Goal: Information Seeking & Learning: Check status

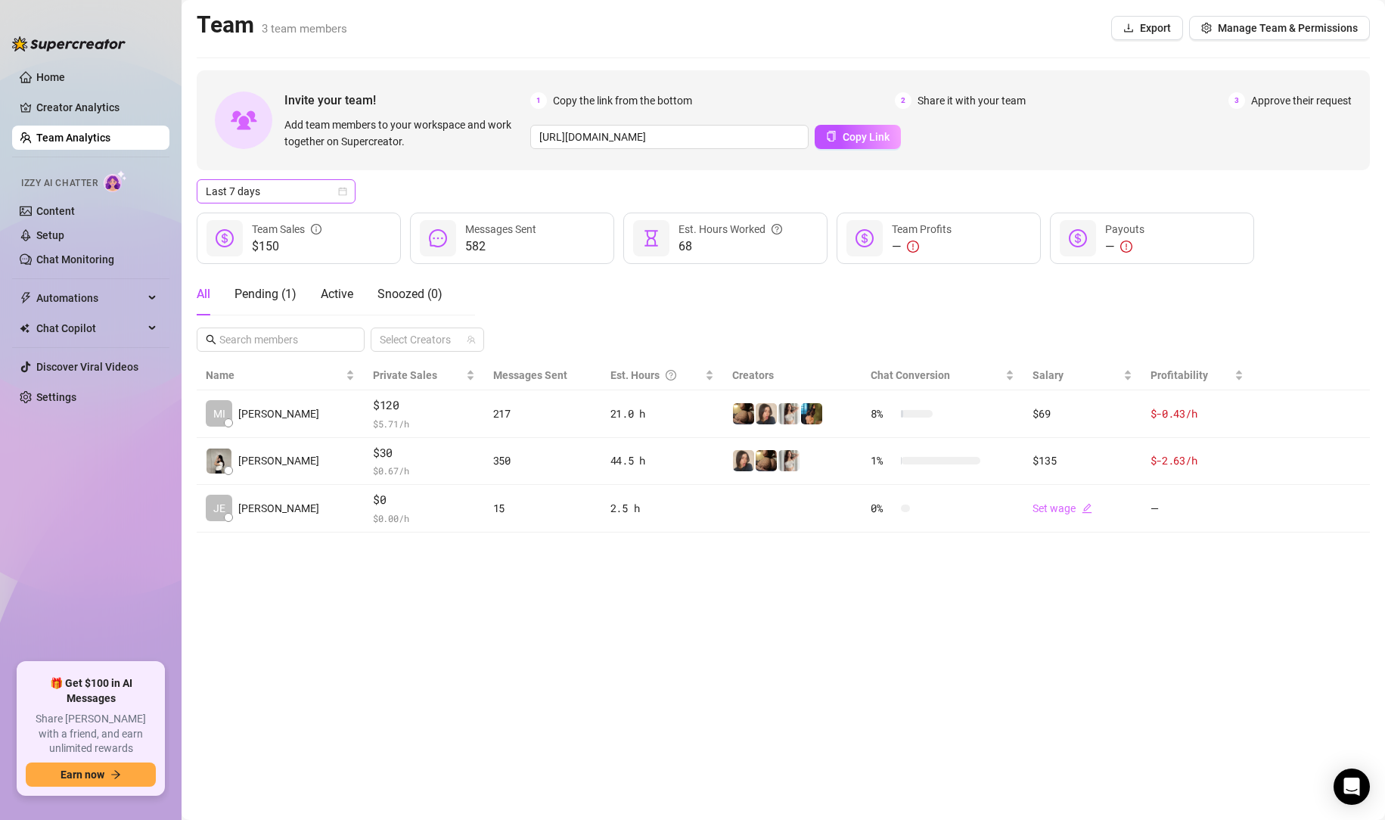
click at [249, 179] on div "Last 7 days" at bounding box center [276, 191] width 159 height 24
click at [267, 215] on div "Last 24 hours" at bounding box center [276, 221] width 135 height 17
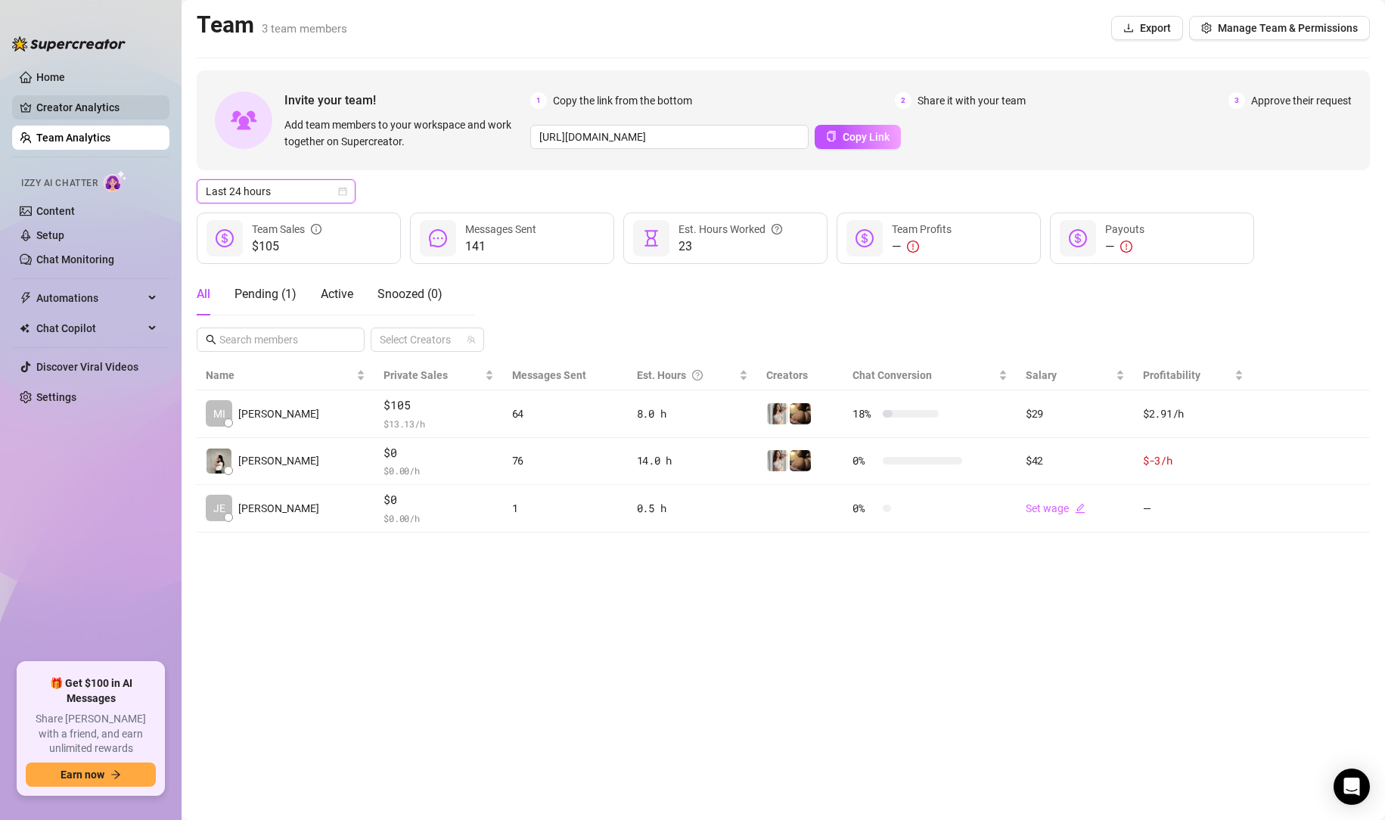
click at [89, 104] on link "Creator Analytics" at bounding box center [96, 107] width 121 height 24
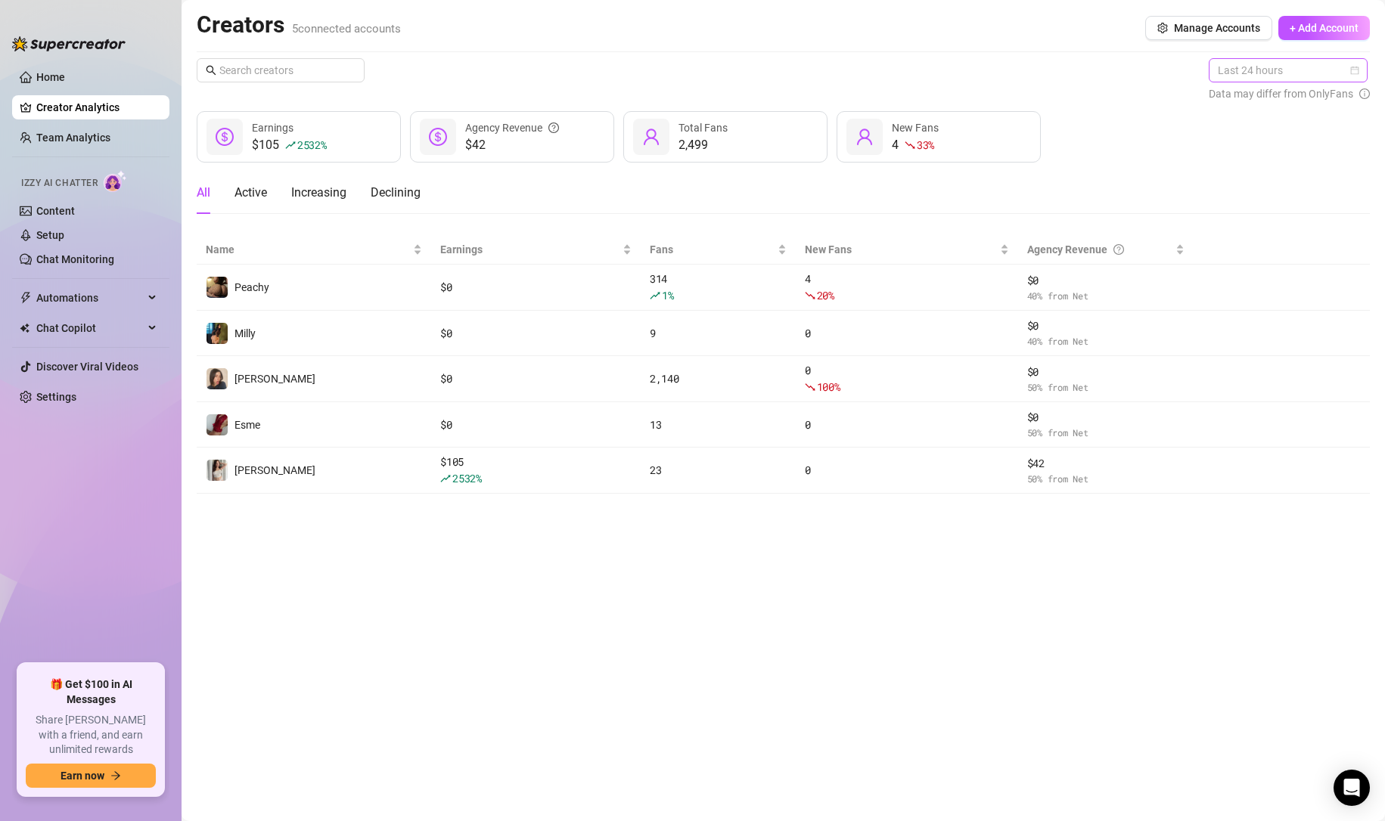
click at [1252, 60] on span "Last 24 hours" at bounding box center [1287, 70] width 141 height 23
click at [1223, 132] on div "Last 7 days" at bounding box center [1289, 124] width 135 height 17
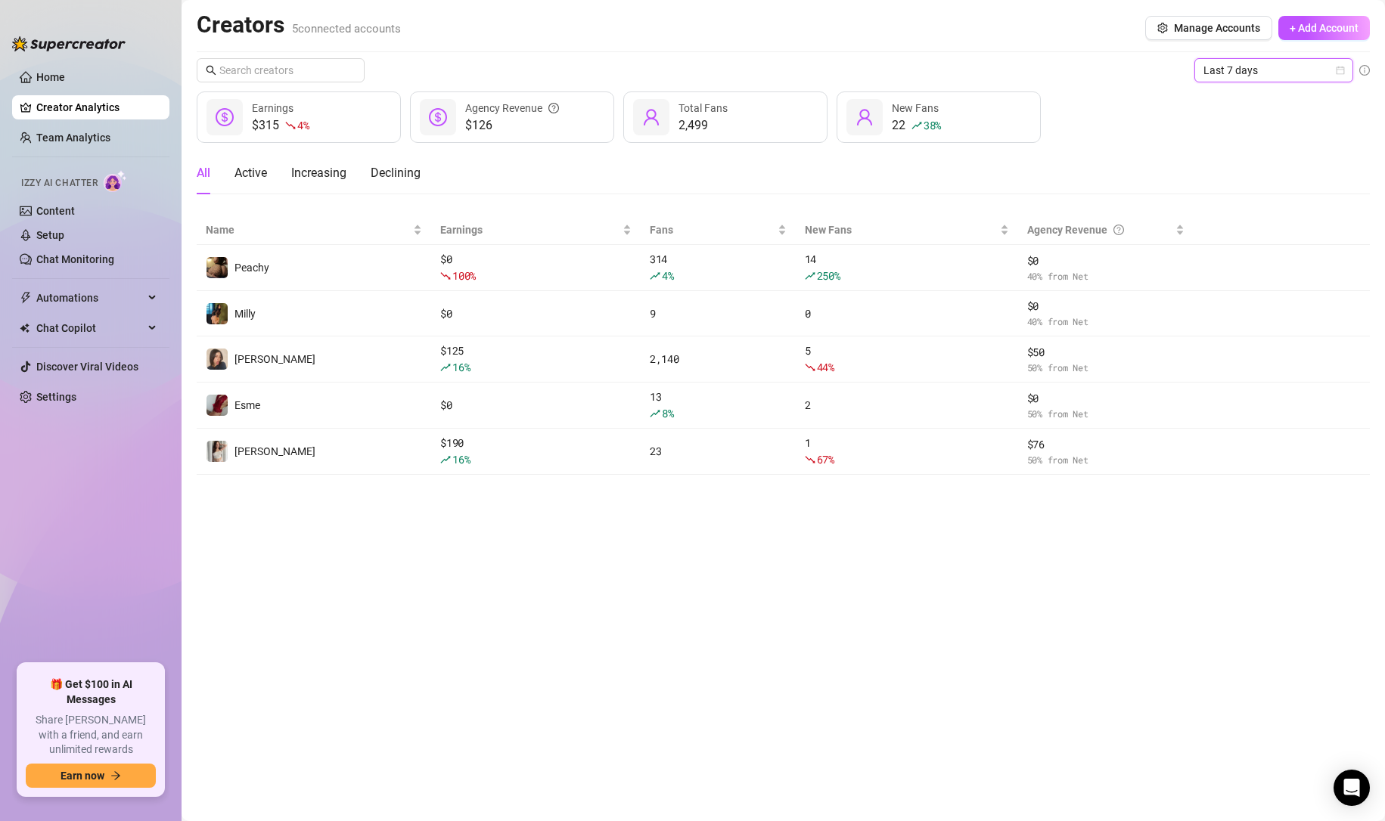
click at [1239, 66] on span "Last 7 days" at bounding box center [1273, 70] width 141 height 23
click at [1218, 197] on div "Custom date" at bounding box center [1273, 197] width 135 height 17
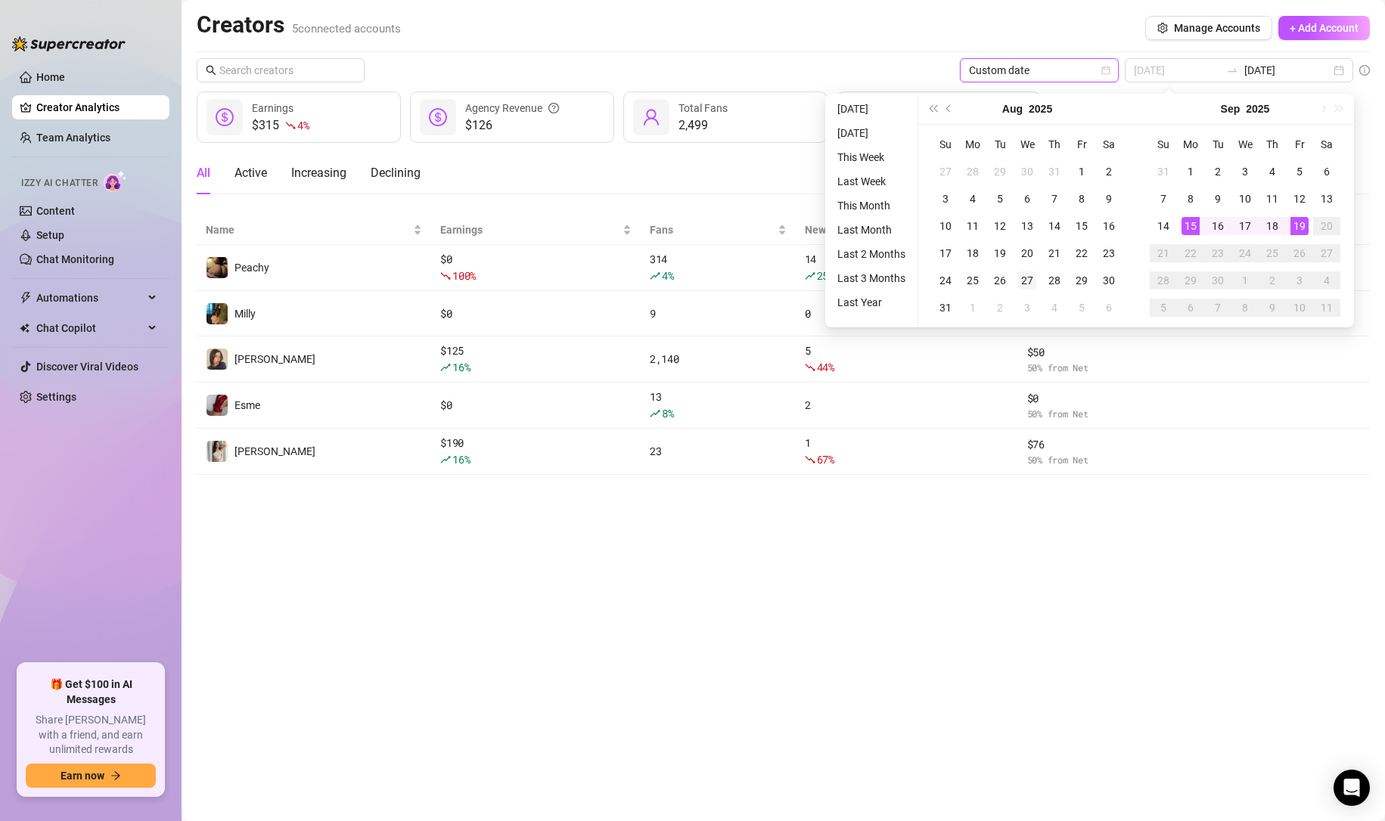
type input "[DATE]"
click at [1022, 285] on div "27" at bounding box center [1027, 280] width 18 height 18
type input "[DATE]"
click at [992, 577] on main "Creators 5 connected accounts Manage Accounts + Add Account Custom date [DATE] …" at bounding box center [782, 410] width 1203 height 821
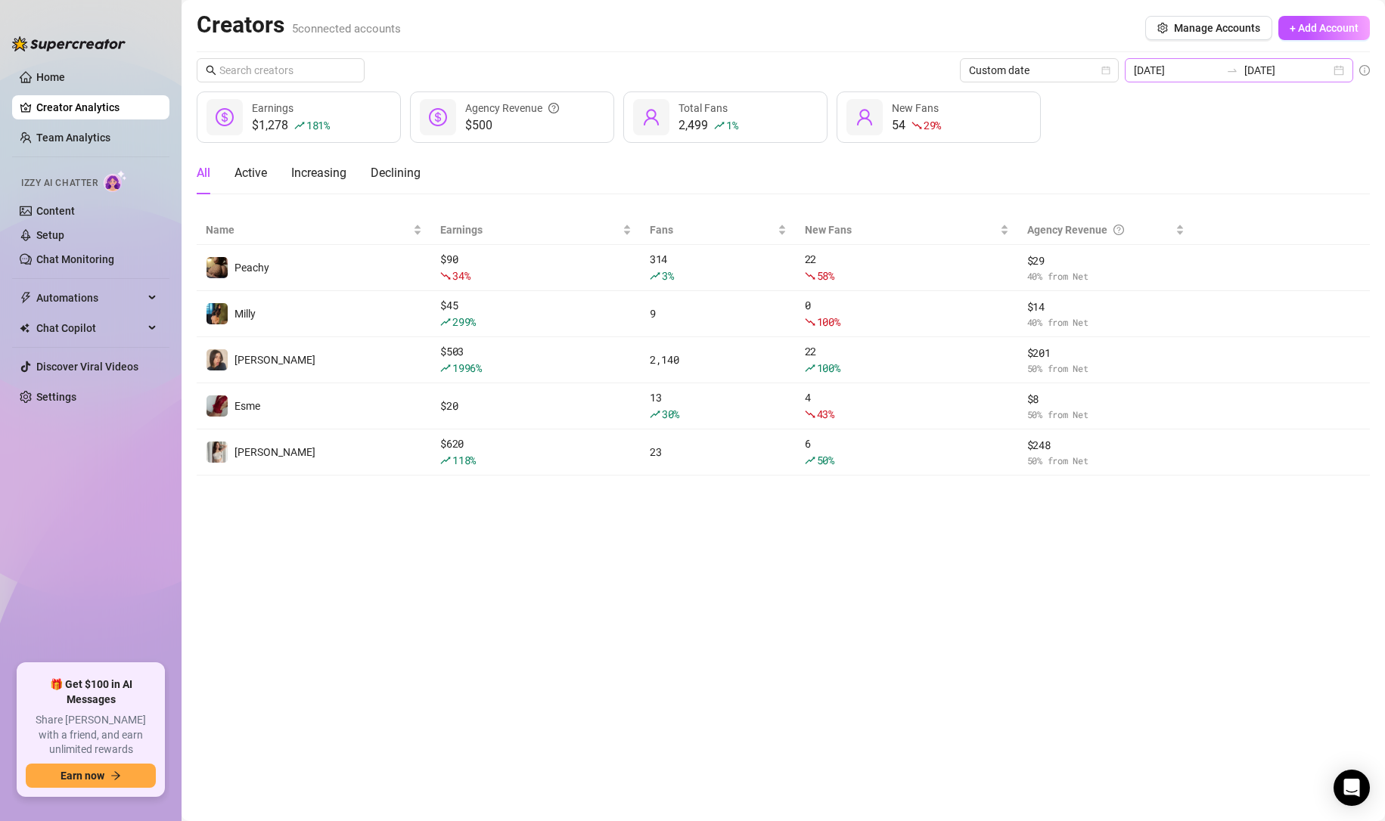
click at [1284, 58] on div "[DATE] [DATE]" at bounding box center [1238, 70] width 228 height 24
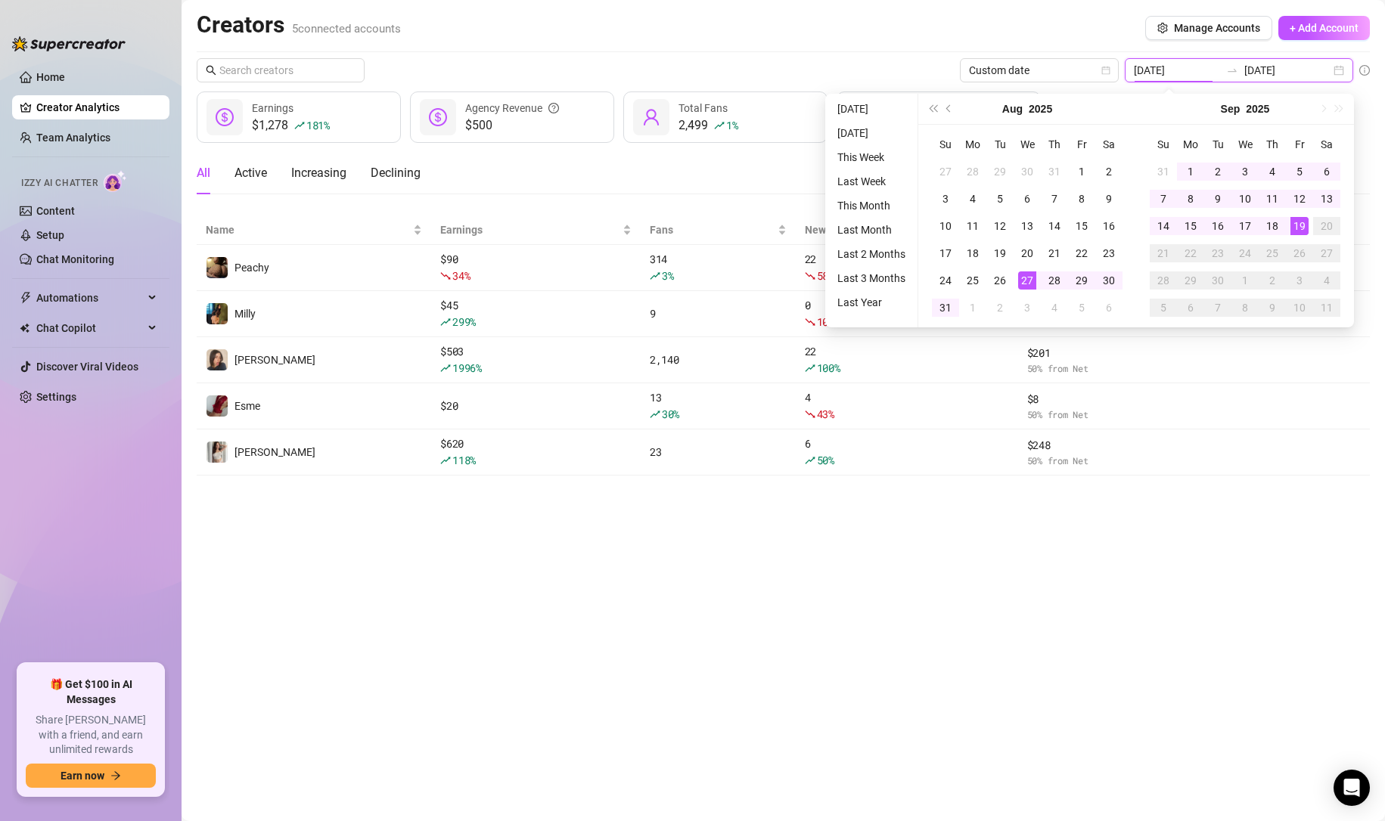
click at [1283, 58] on div "[DATE] [DATE]" at bounding box center [1238, 70] width 228 height 24
click at [628, 675] on main "Creators 5 connected accounts Manage Accounts + Add Account Custom date [DATE] …" at bounding box center [782, 410] width 1203 height 821
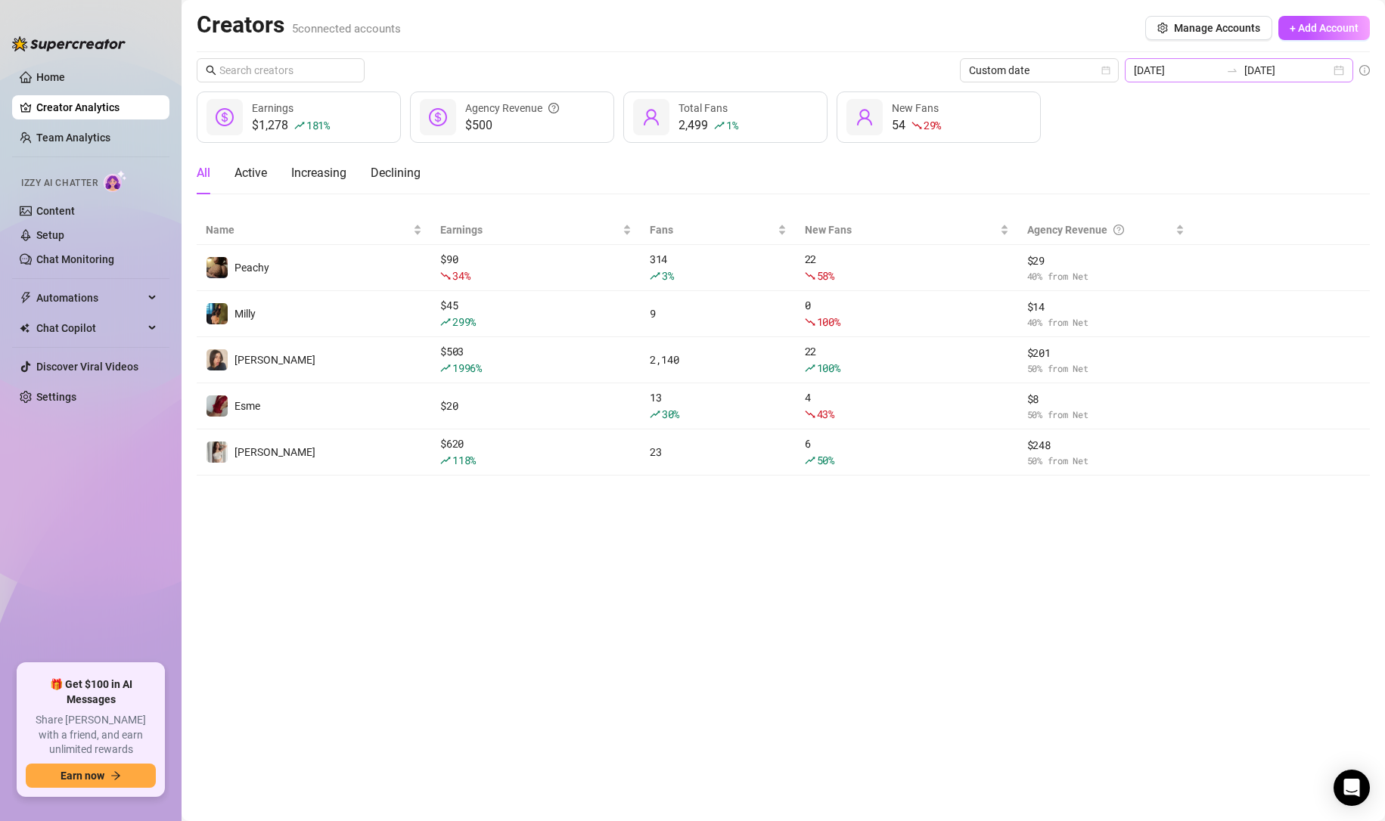
click at [1298, 79] on div "[DATE] [DATE]" at bounding box center [1238, 70] width 228 height 24
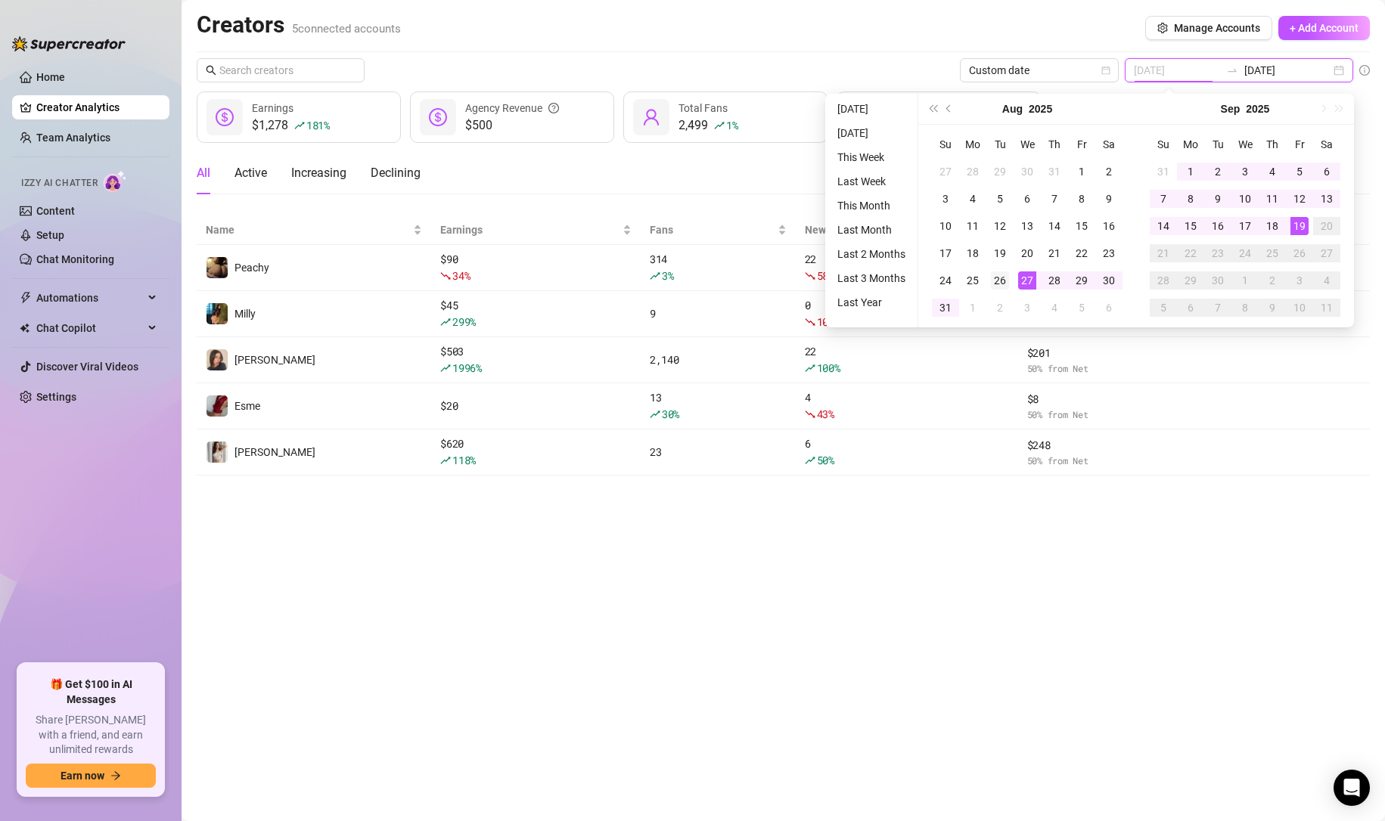
type input "[DATE]"
click at [996, 275] on div "26" at bounding box center [1000, 280] width 18 height 18
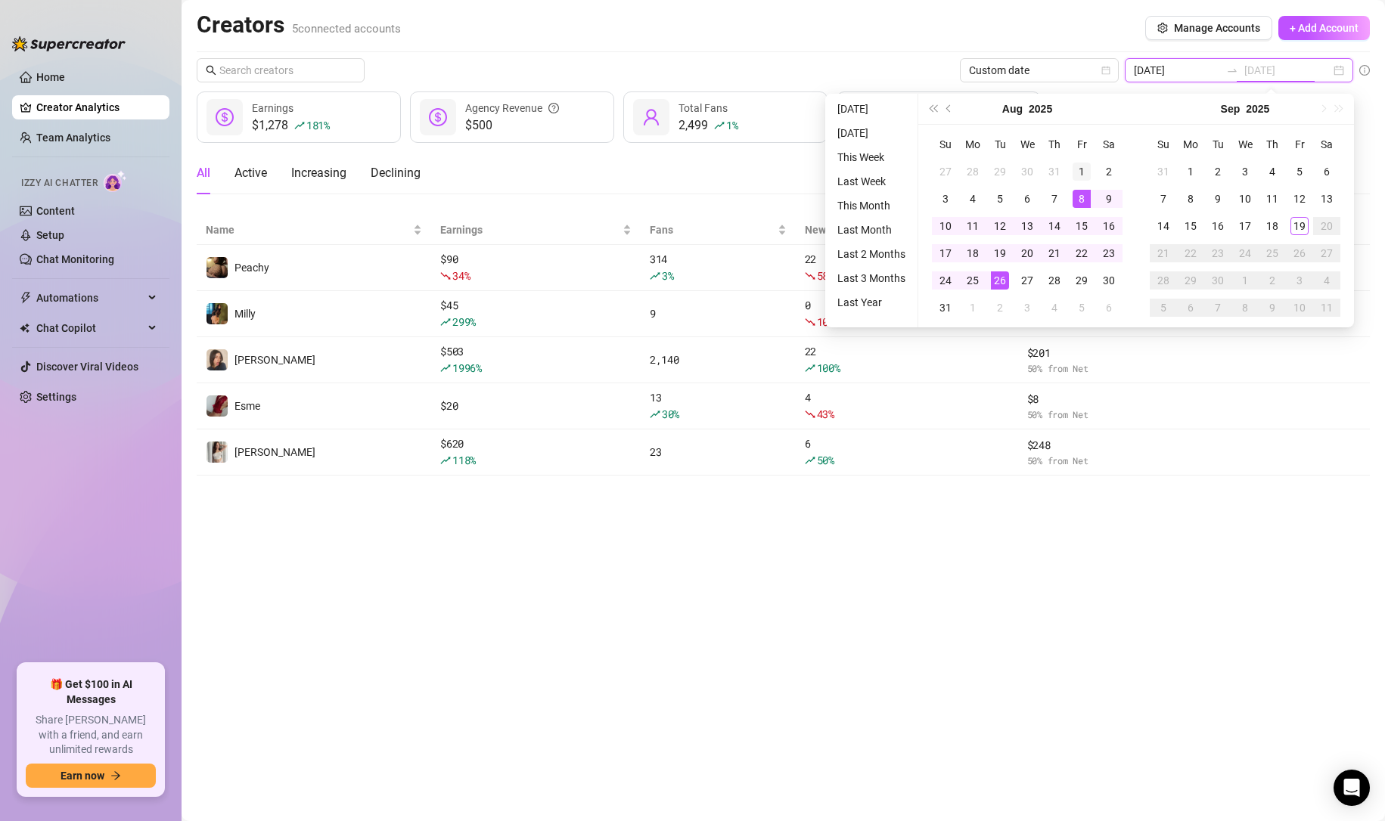
type input "[DATE]"
click at [1087, 172] on div "1" at bounding box center [1081, 172] width 18 height 18
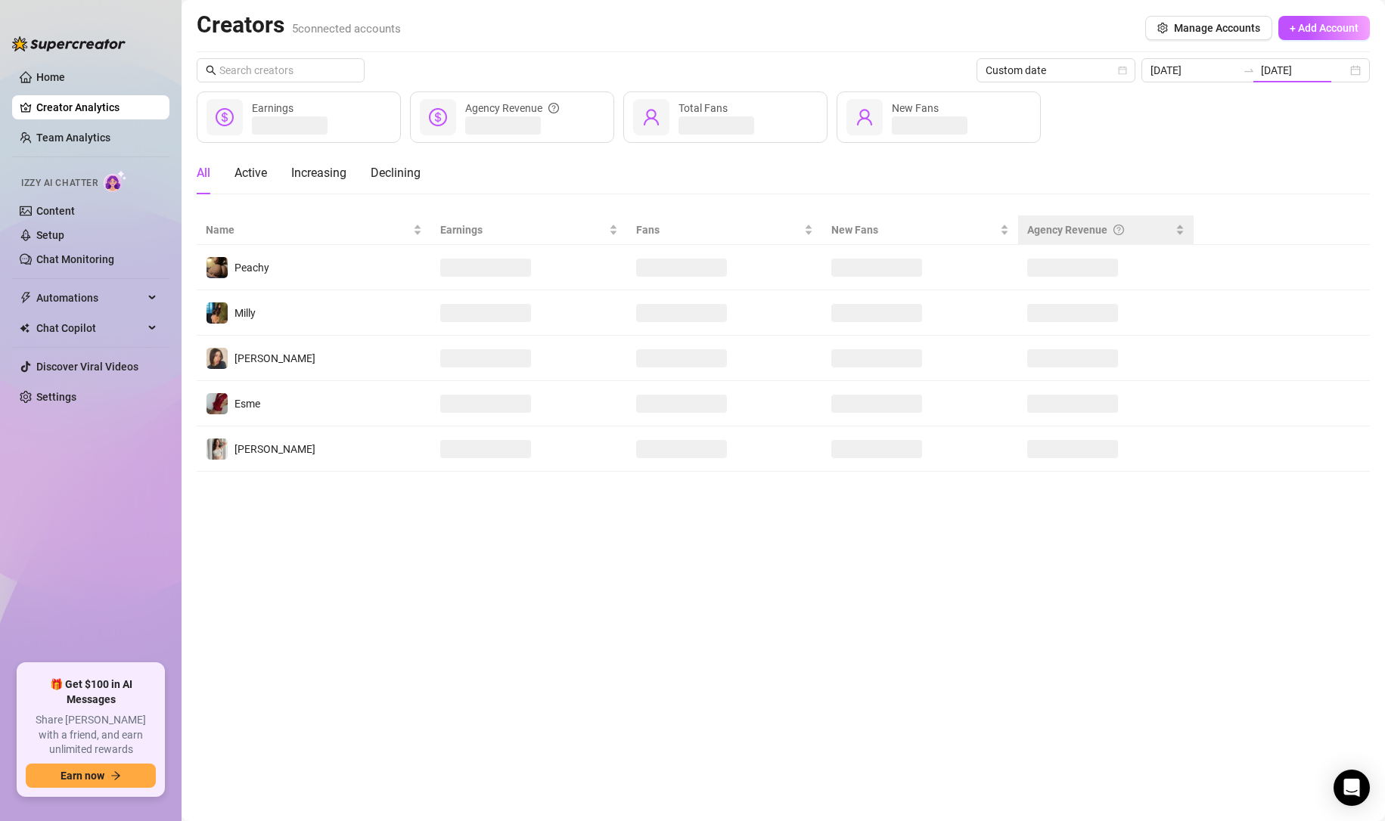
type input "[DATE]"
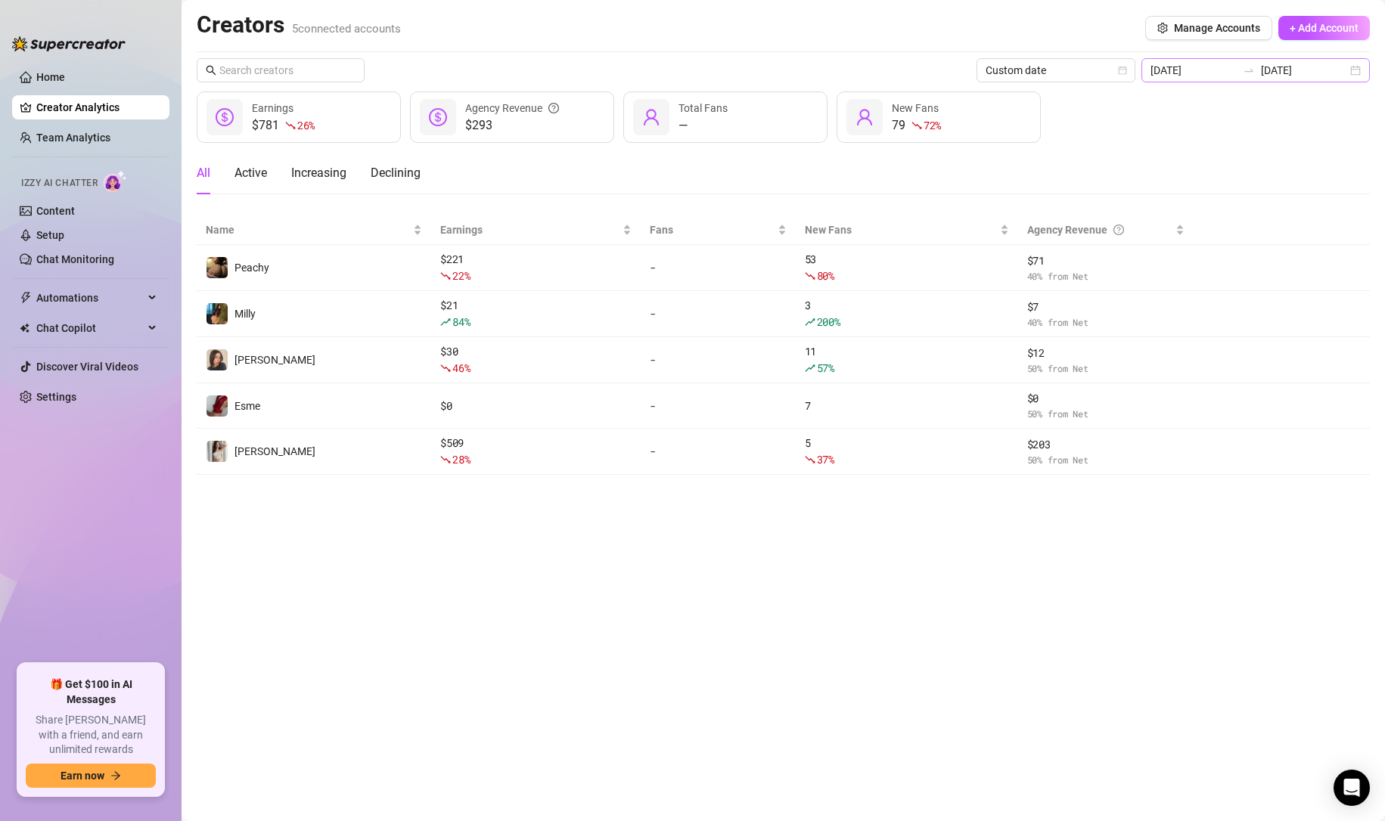
click at [1351, 72] on div "[DATE] [DATE]" at bounding box center [1255, 70] width 228 height 24
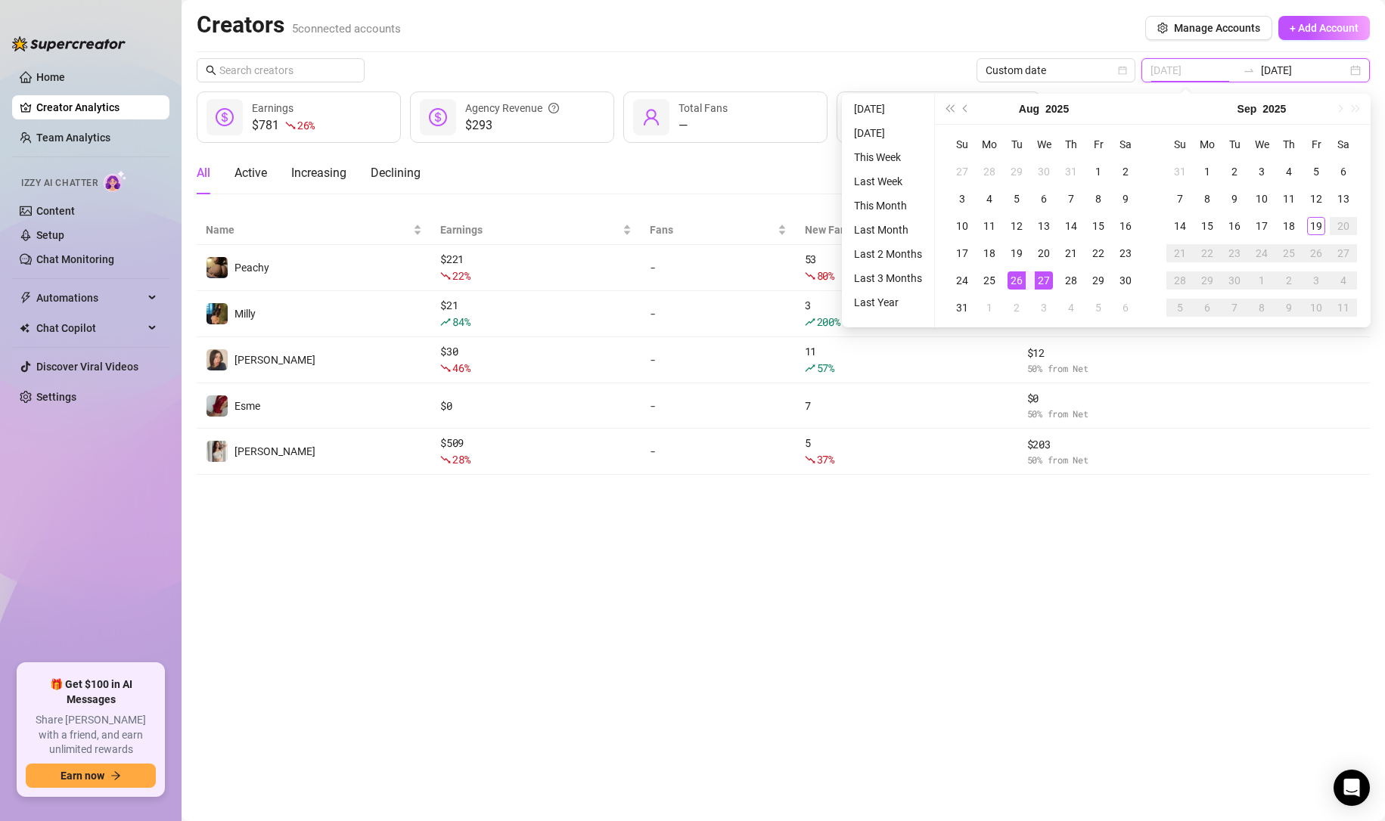
type input "[DATE]"
click at [1011, 283] on div "26" at bounding box center [1016, 280] width 18 height 18
type input "[DATE]"
click at [963, 171] on div "27" at bounding box center [962, 172] width 18 height 18
type input "[DATE]"
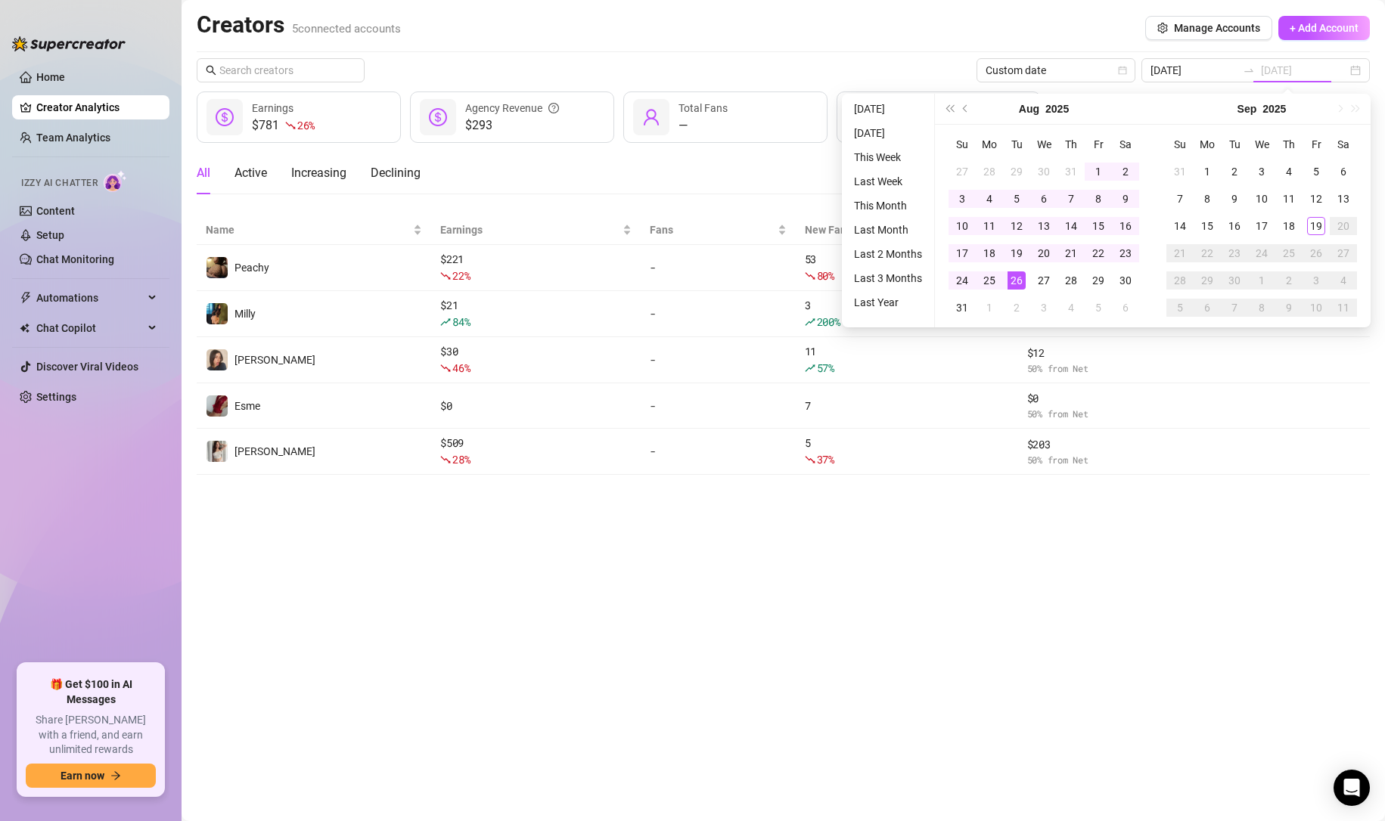
type input "[DATE]"
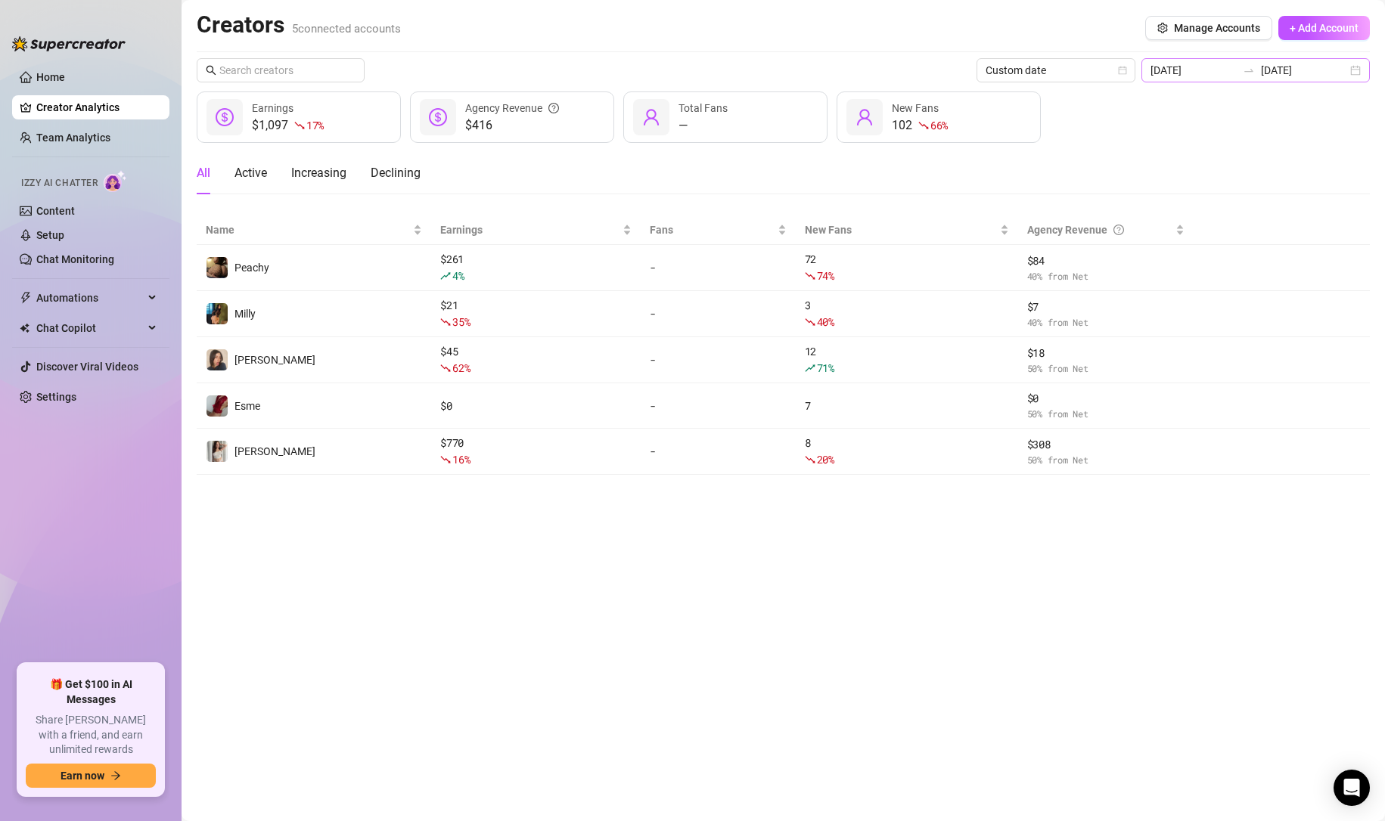
click at [1353, 62] on div "[DATE] [DATE]" at bounding box center [1255, 70] width 228 height 24
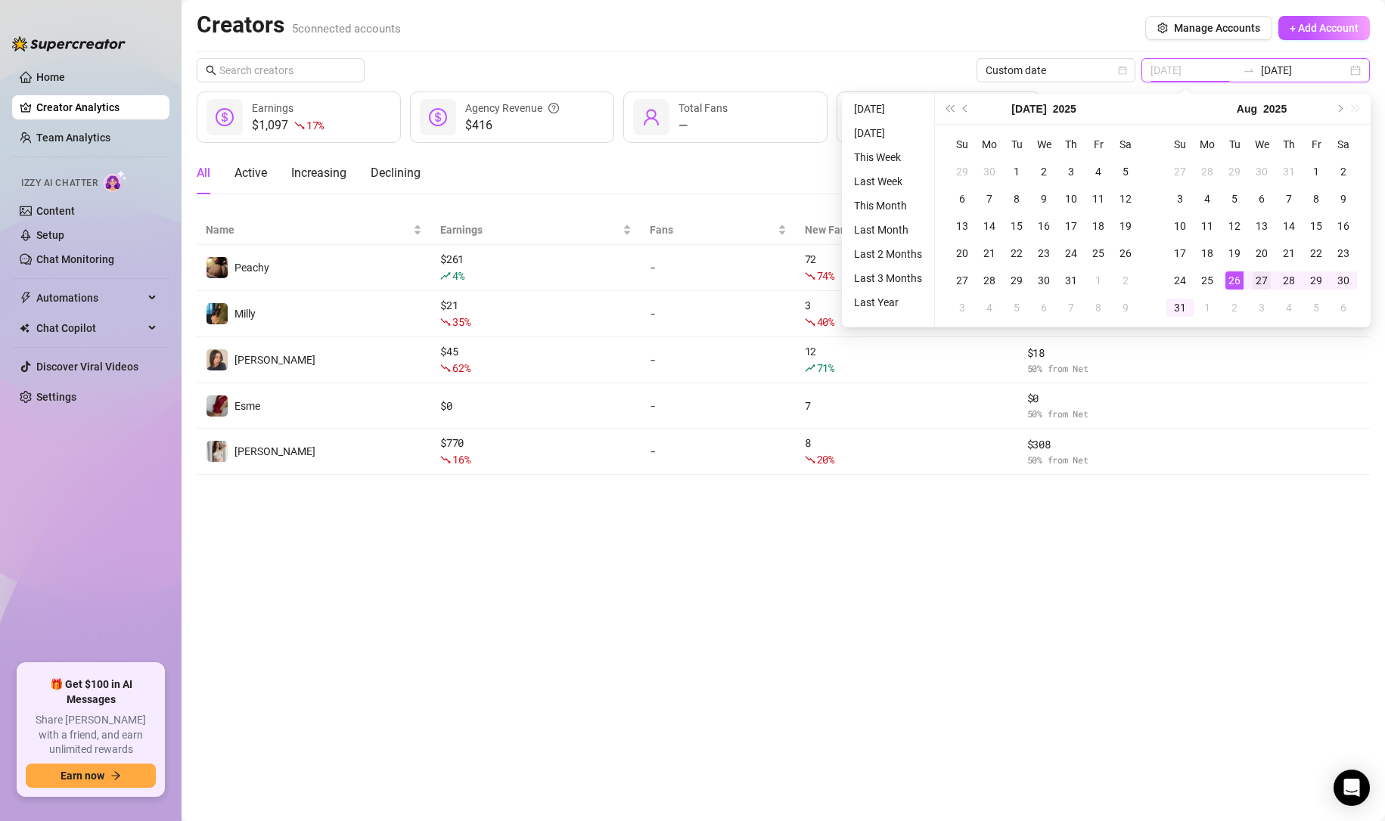
type input "[DATE]"
click at [1259, 282] on div "27" at bounding box center [1261, 280] width 18 height 18
click at [1334, 112] on button "Next month (PageDown)" at bounding box center [1338, 109] width 17 height 30
type input "[DATE]"
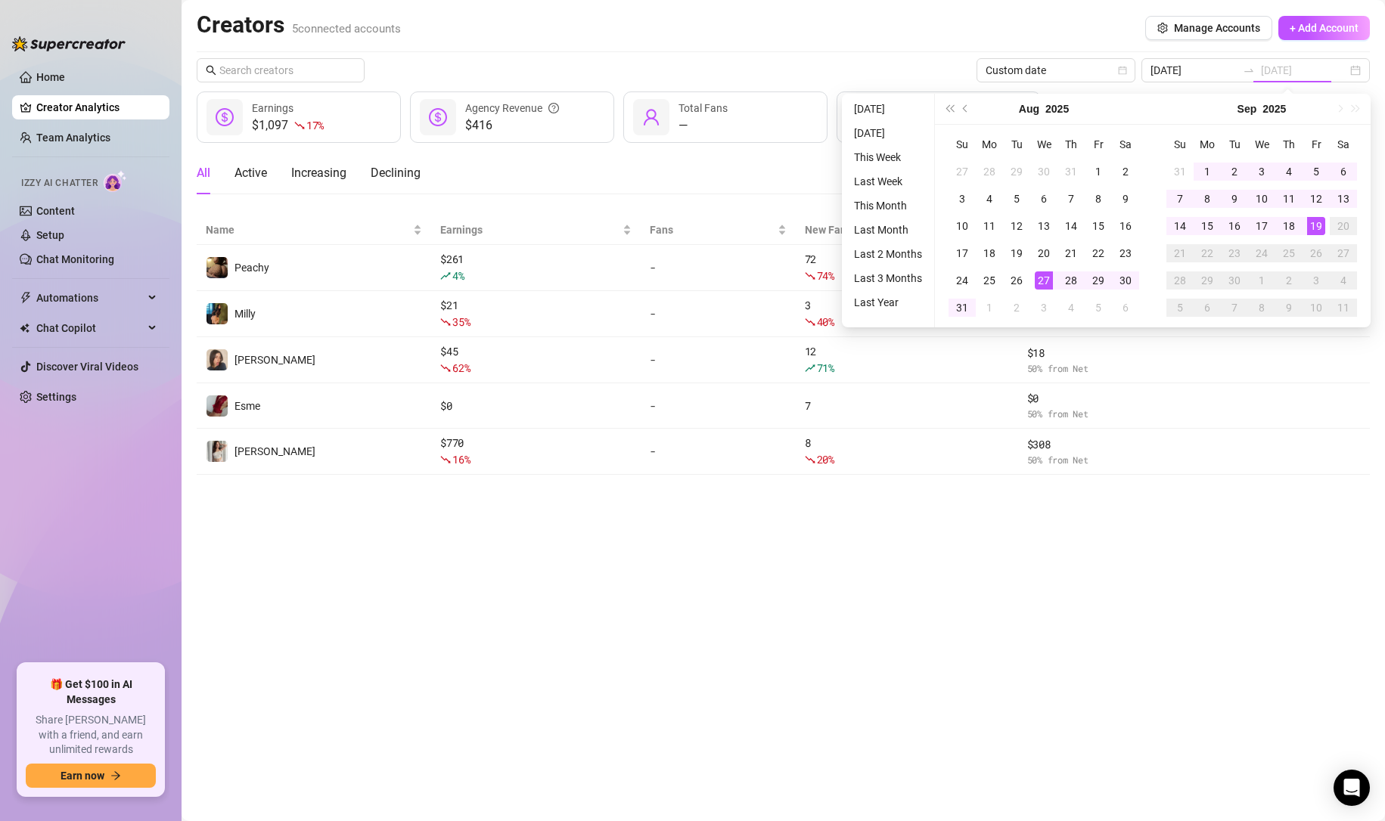
click at [1316, 233] on div "19" at bounding box center [1316, 226] width 18 height 18
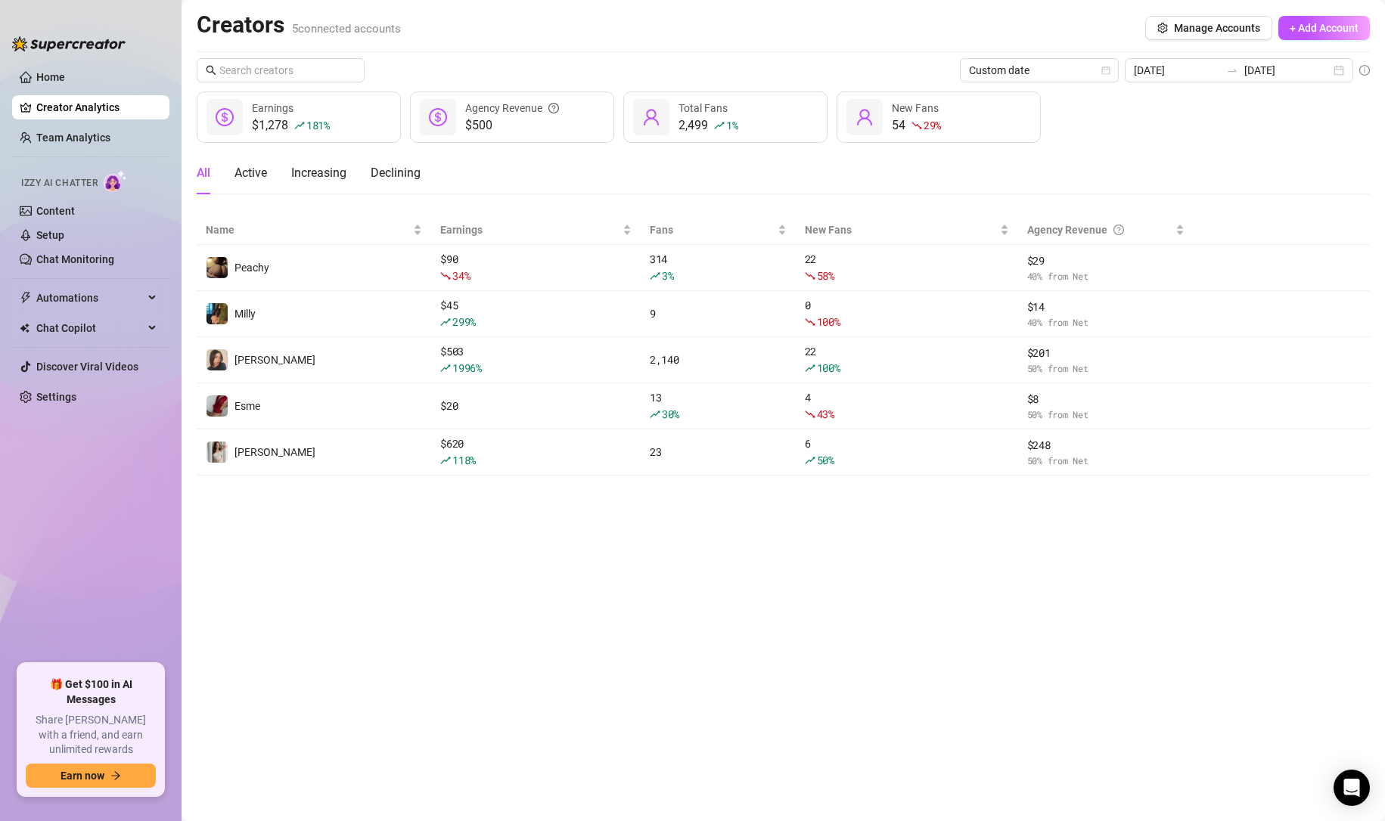
click at [521, 554] on main "Creators 5 connected accounts Manage Accounts + Add Account Custom date [DATE] …" at bounding box center [782, 410] width 1203 height 821
click at [83, 139] on link "Team Analytics" at bounding box center [73, 138] width 74 height 12
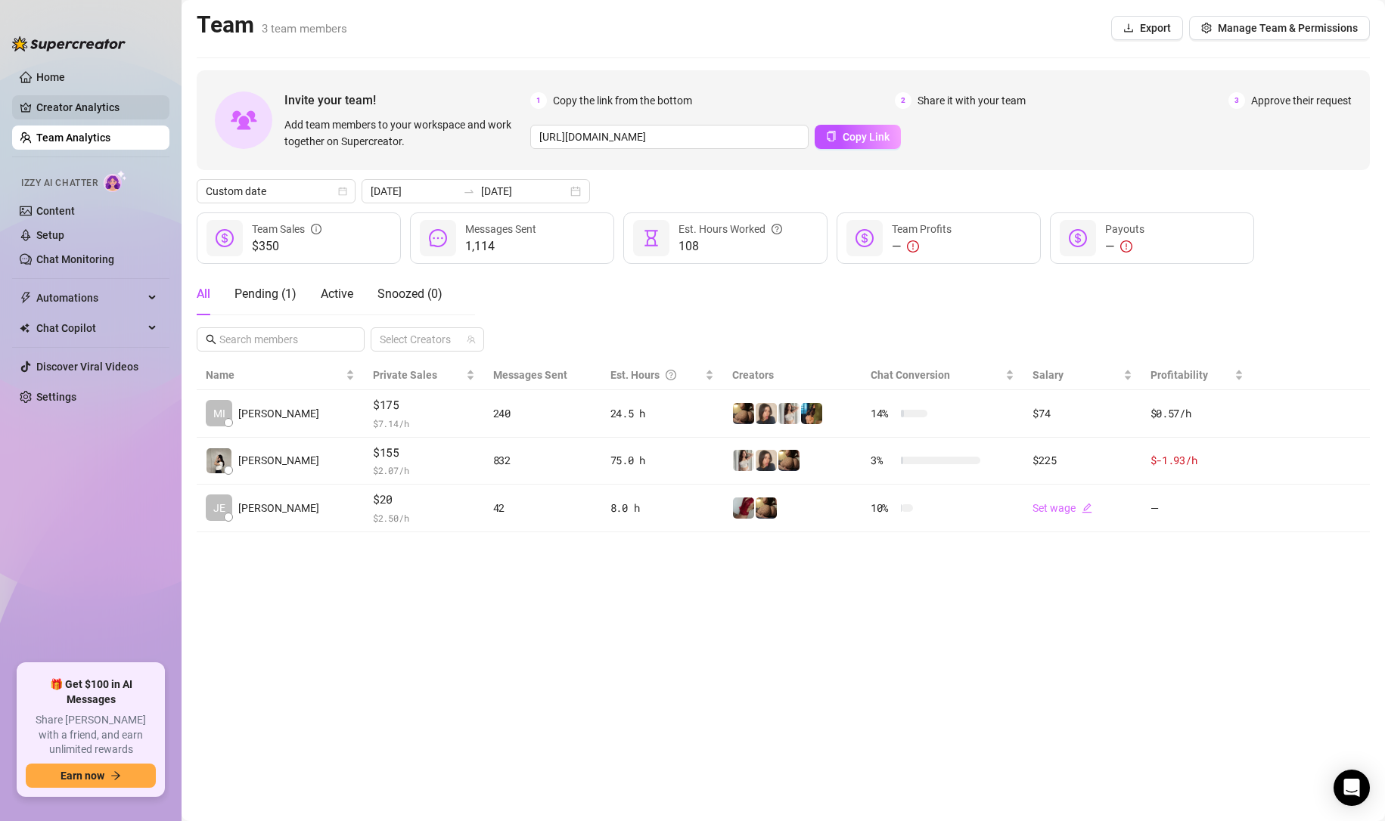
click at [101, 109] on link "Creator Analytics" at bounding box center [96, 107] width 121 height 24
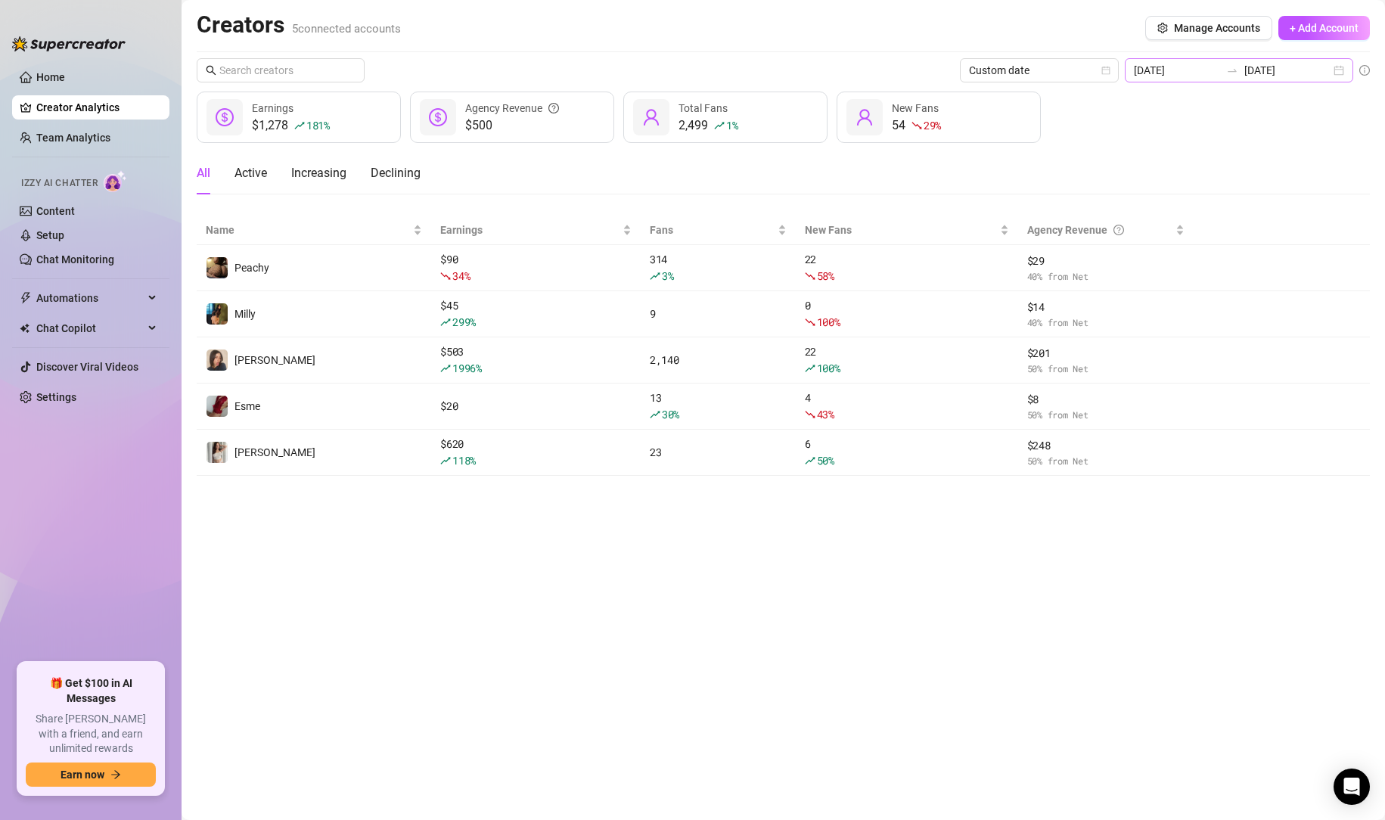
click at [1232, 76] on div at bounding box center [1232, 70] width 24 height 12
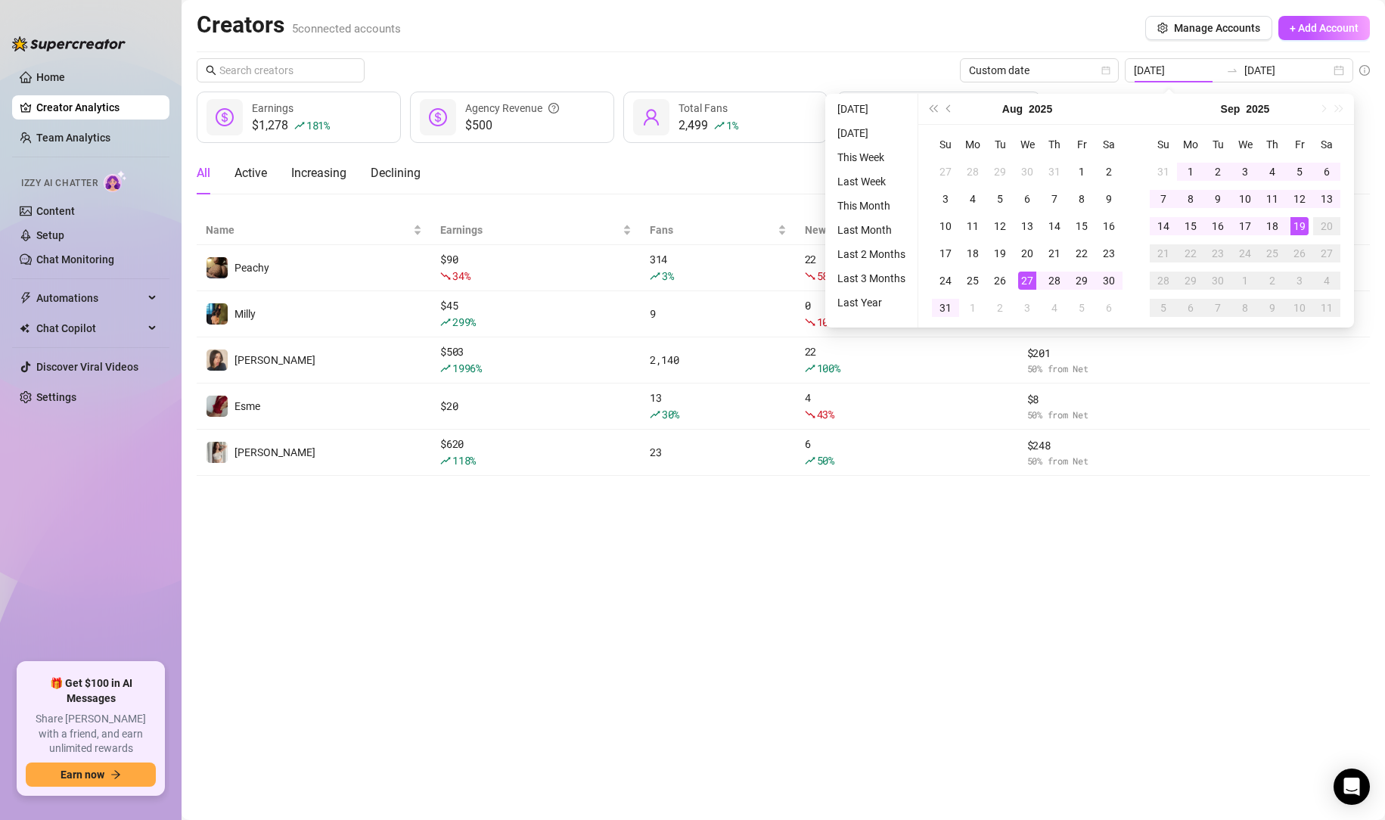
click at [376, 644] on main "Creators 5 connected accounts Manage Accounts + Add Account Custom date [DATE] …" at bounding box center [782, 410] width 1203 height 820
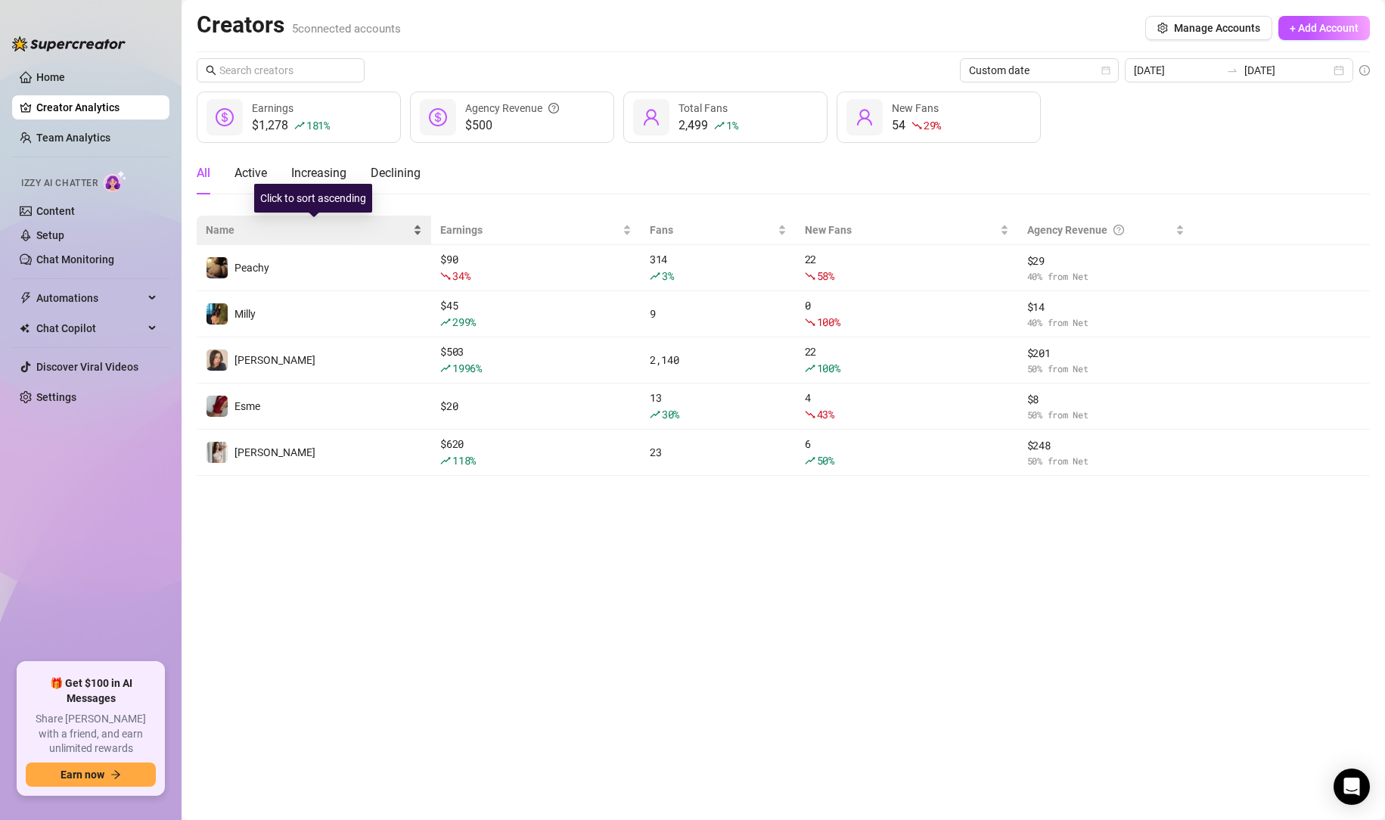
click at [401, 234] on span "Name" at bounding box center [308, 230] width 204 height 17
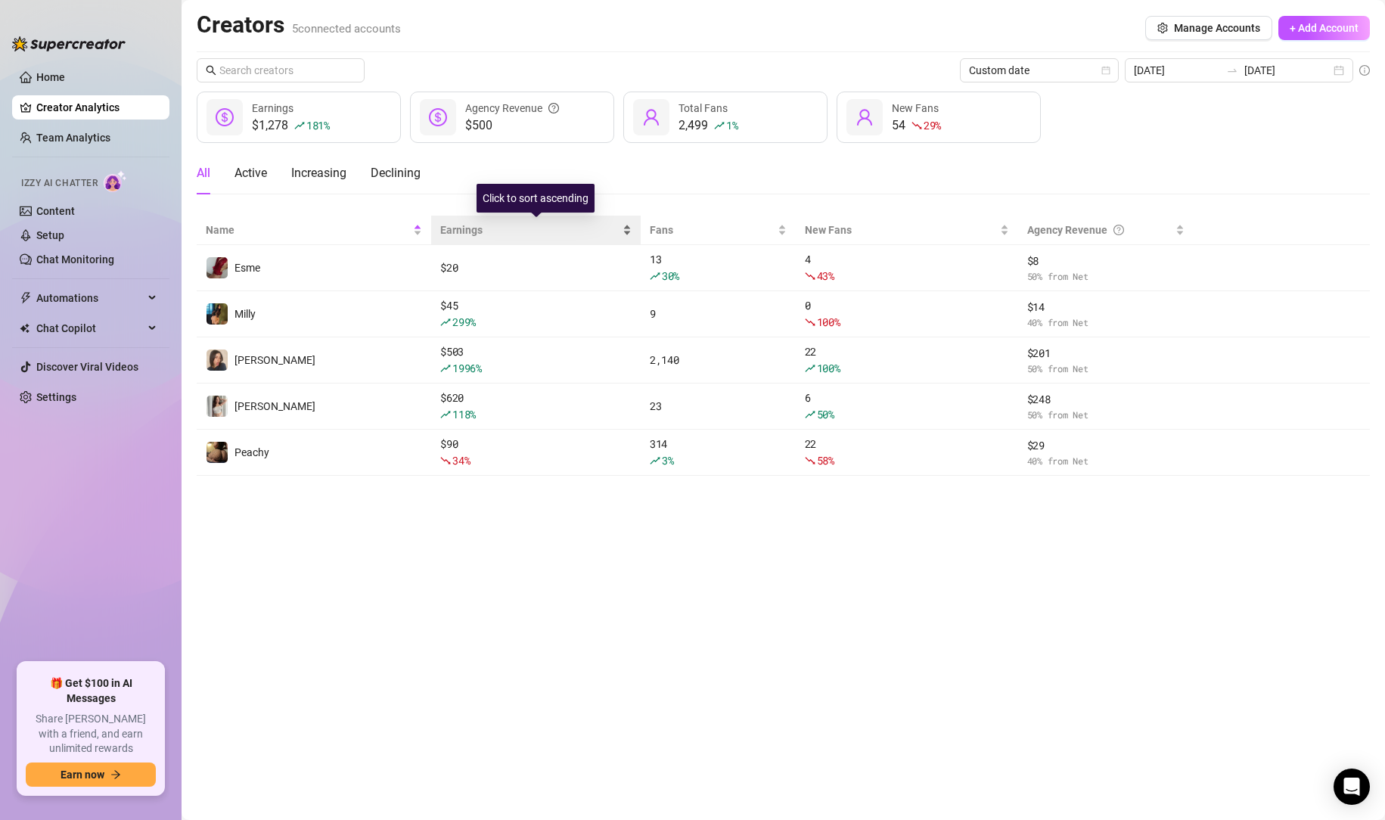
click at [516, 222] on span "Earnings" at bounding box center [529, 230] width 179 height 17
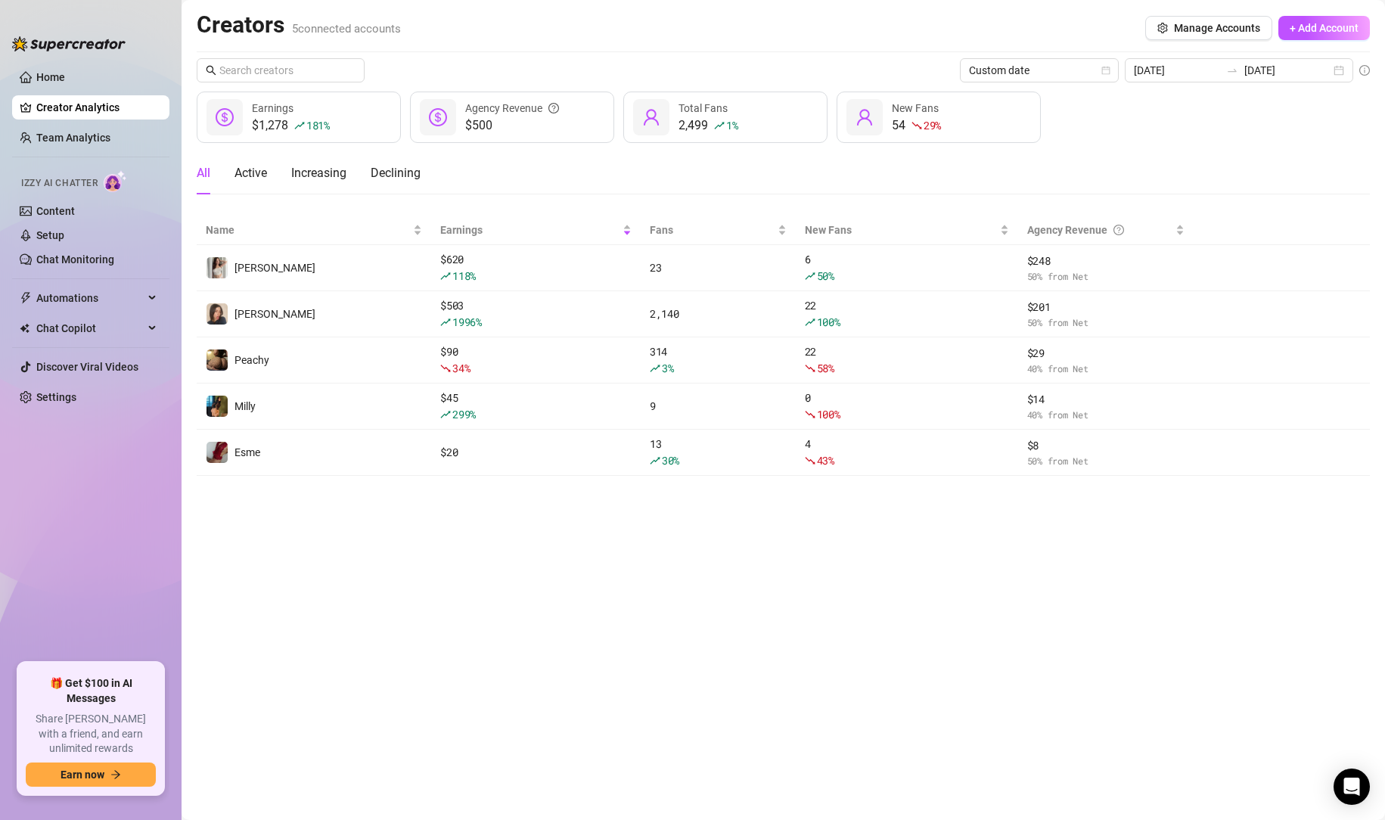
click at [563, 596] on main "Creators 5 connected accounts Manage Accounts + Add Account Custom date [DATE] …" at bounding box center [782, 410] width 1203 height 820
click at [1351, 64] on div "[DATE] [DATE]" at bounding box center [1238, 70] width 228 height 24
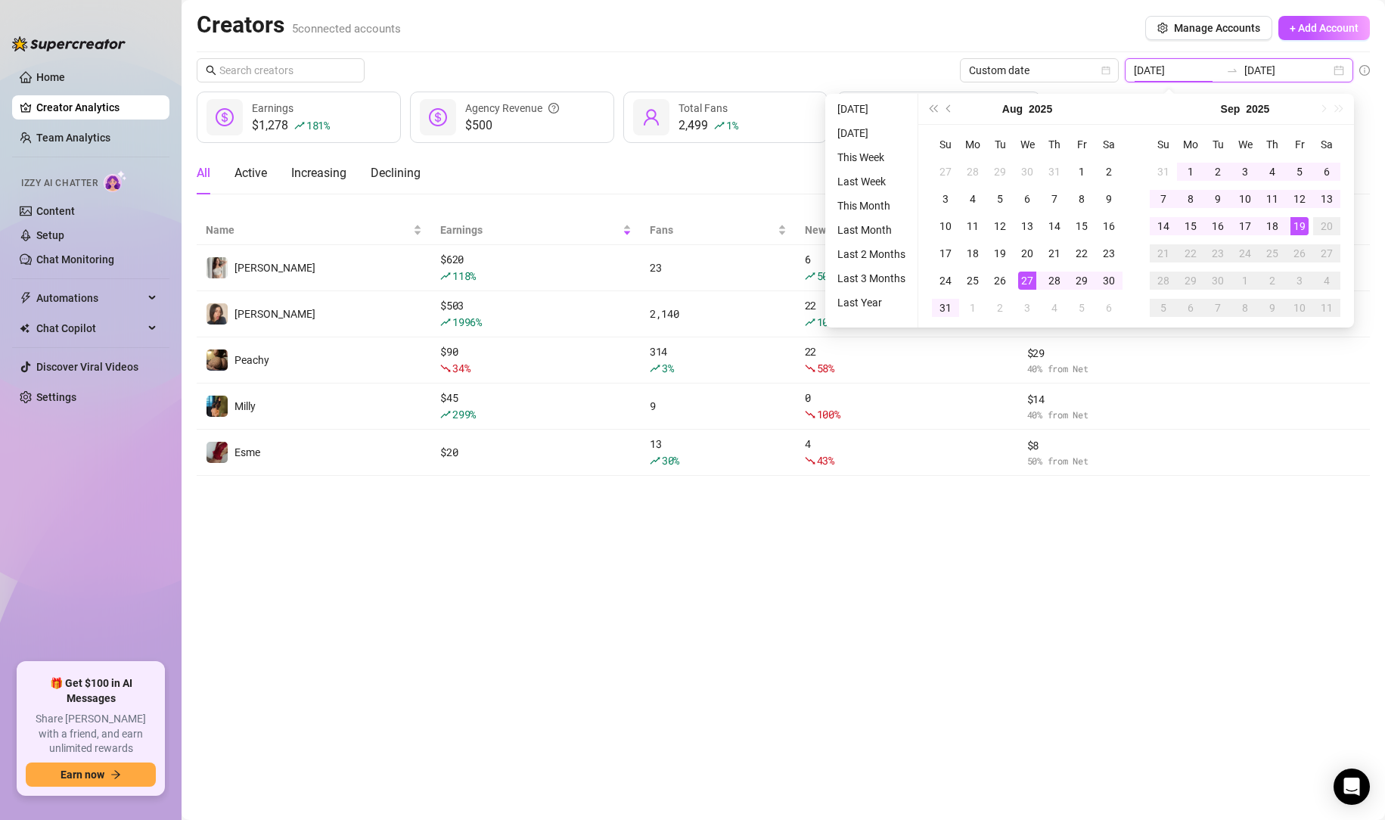
type input "[DATE]"
click at [1000, 678] on main "Creators 5 connected accounts Manage Accounts + Add Account Custom date [DATE] …" at bounding box center [782, 410] width 1203 height 820
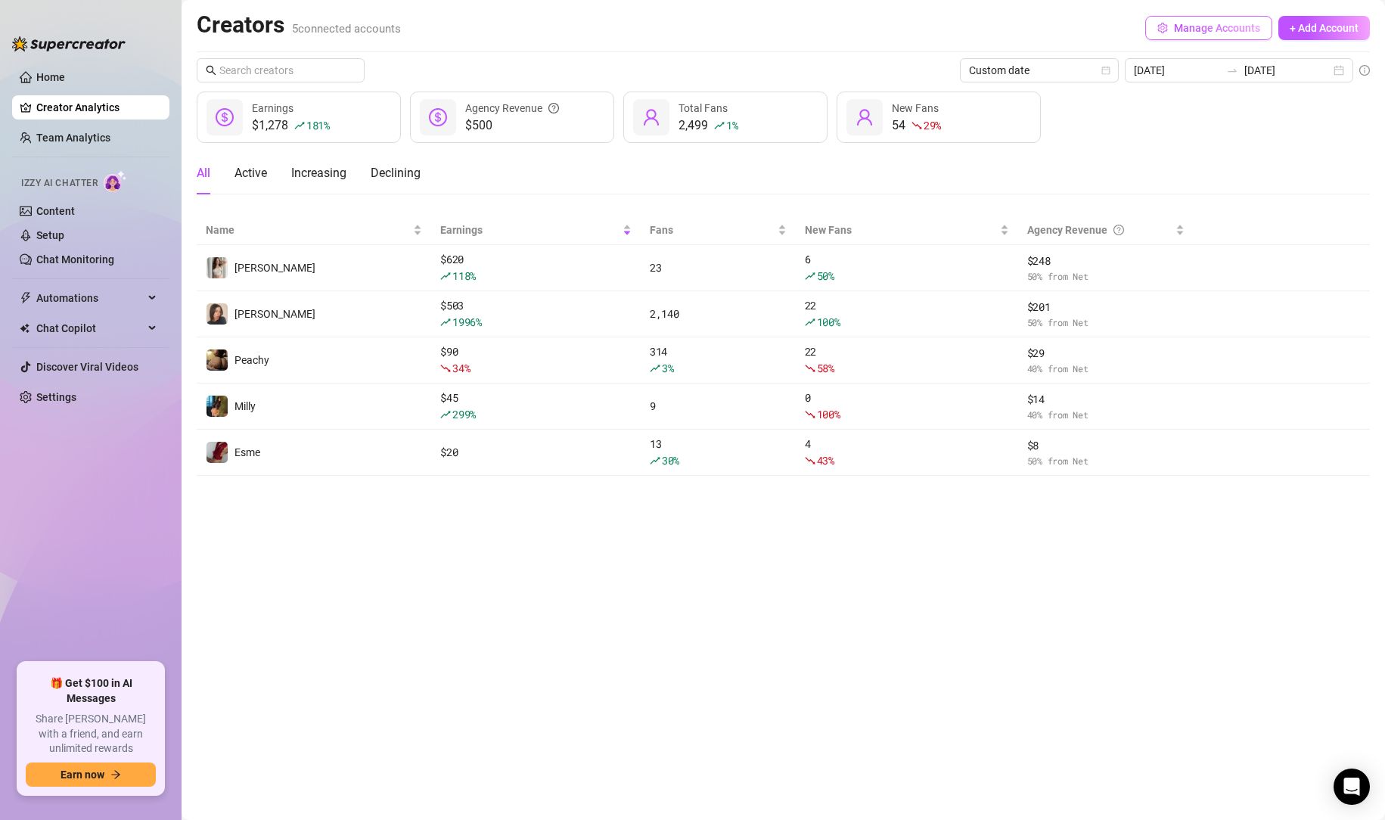
click at [1232, 33] on span "Manage Accounts" at bounding box center [1217, 28] width 86 height 12
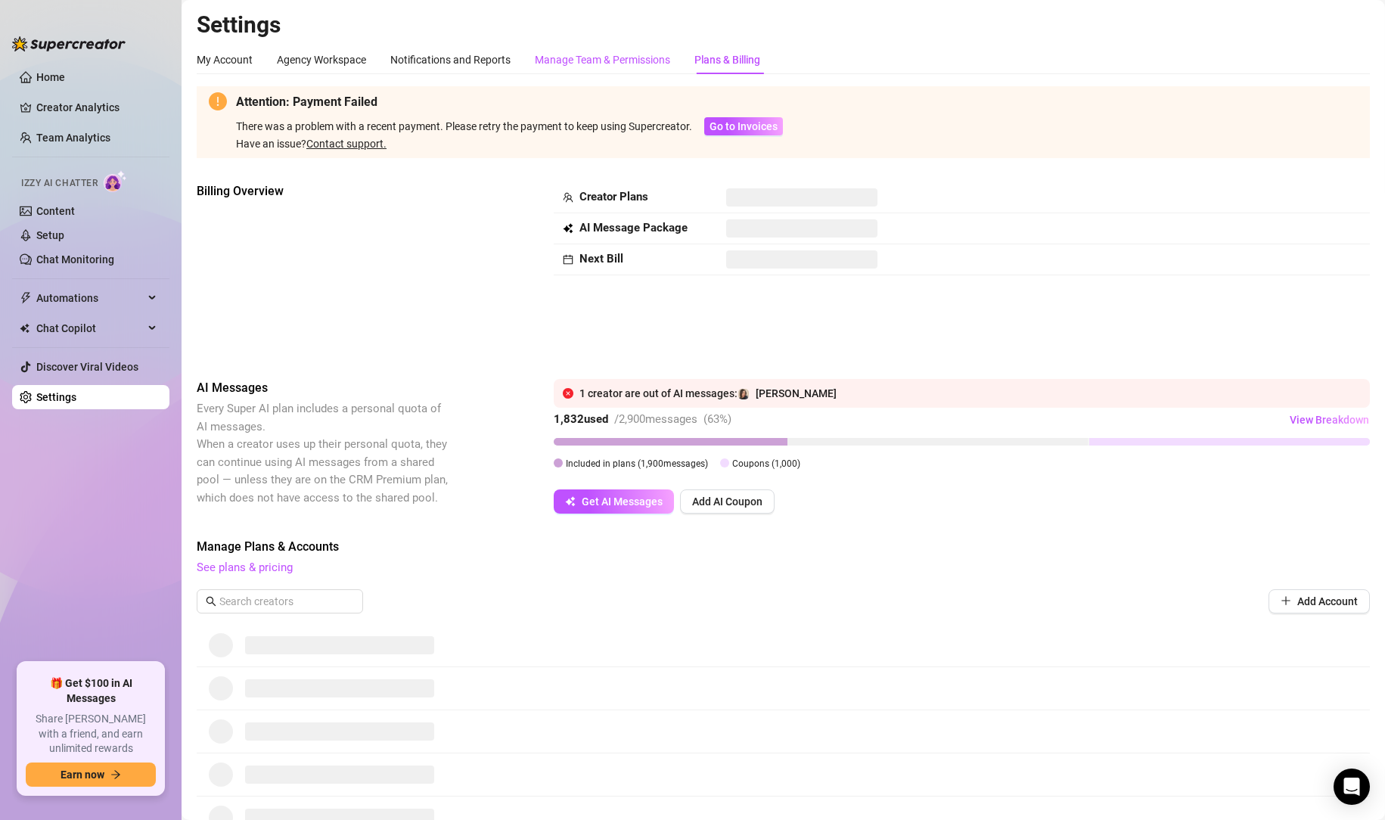
click at [556, 64] on div "Manage Team & Permissions" at bounding box center [602, 59] width 135 height 17
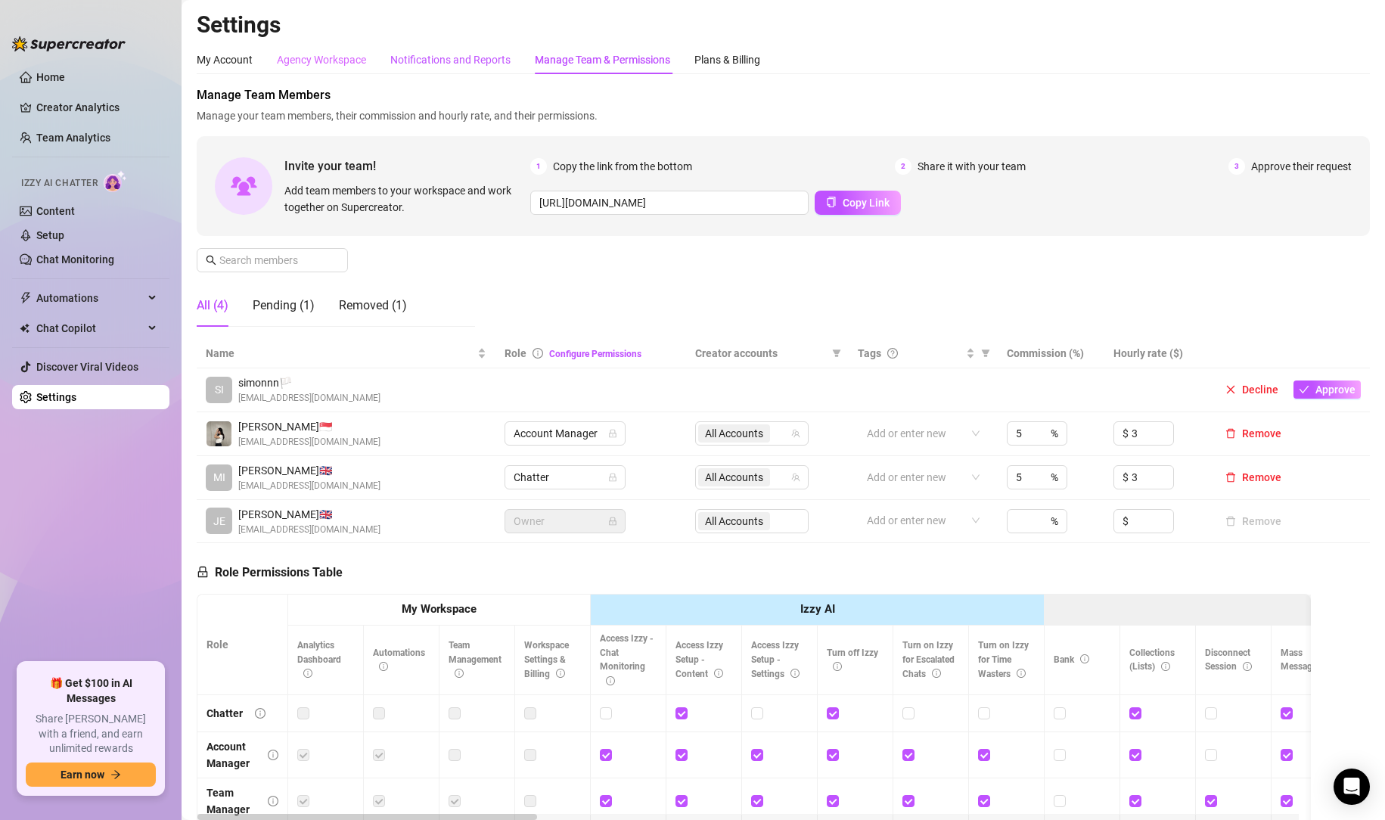
click at [485, 60] on div "Notifications and Reports" at bounding box center [450, 59] width 120 height 17
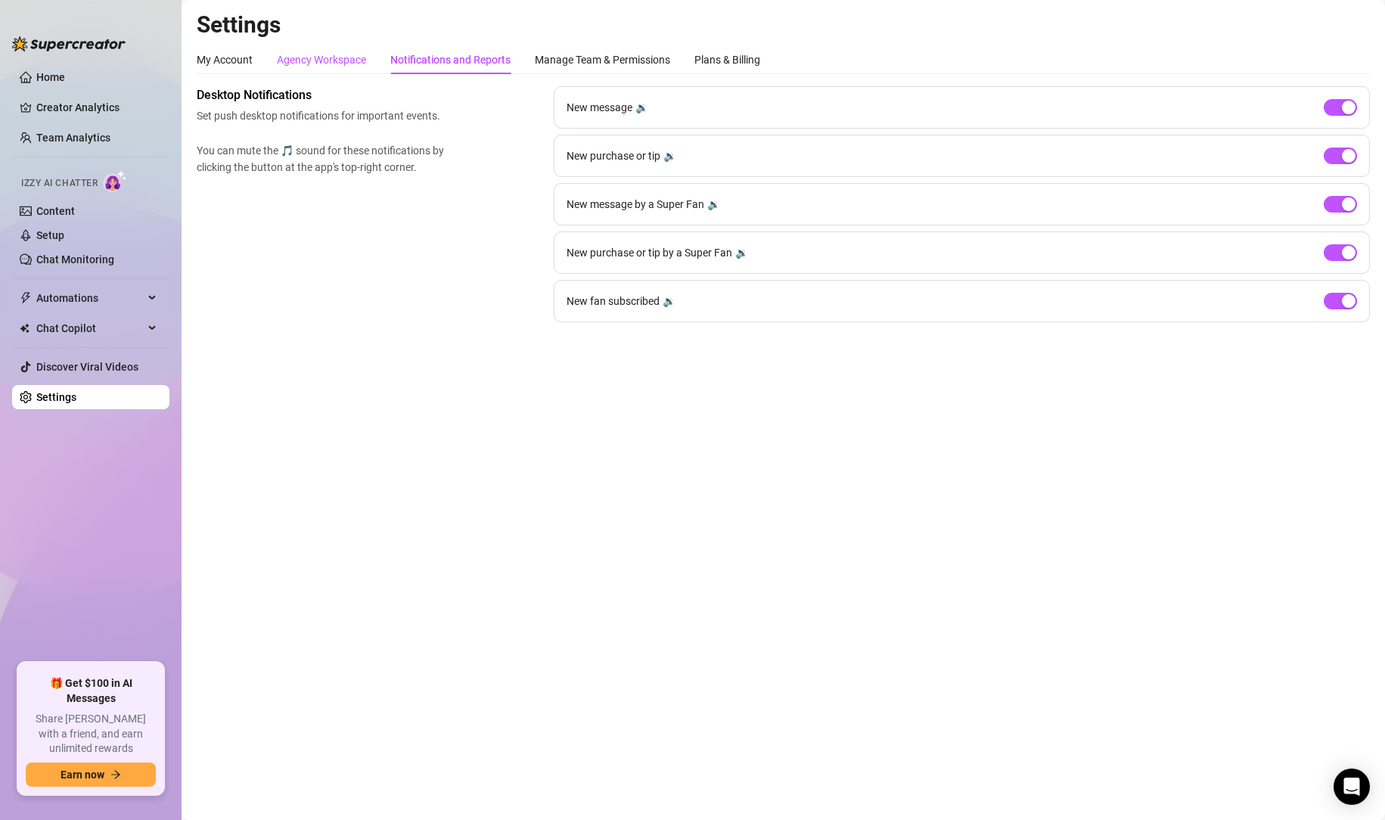
click at [340, 64] on div "Agency Workspace" at bounding box center [321, 59] width 89 height 17
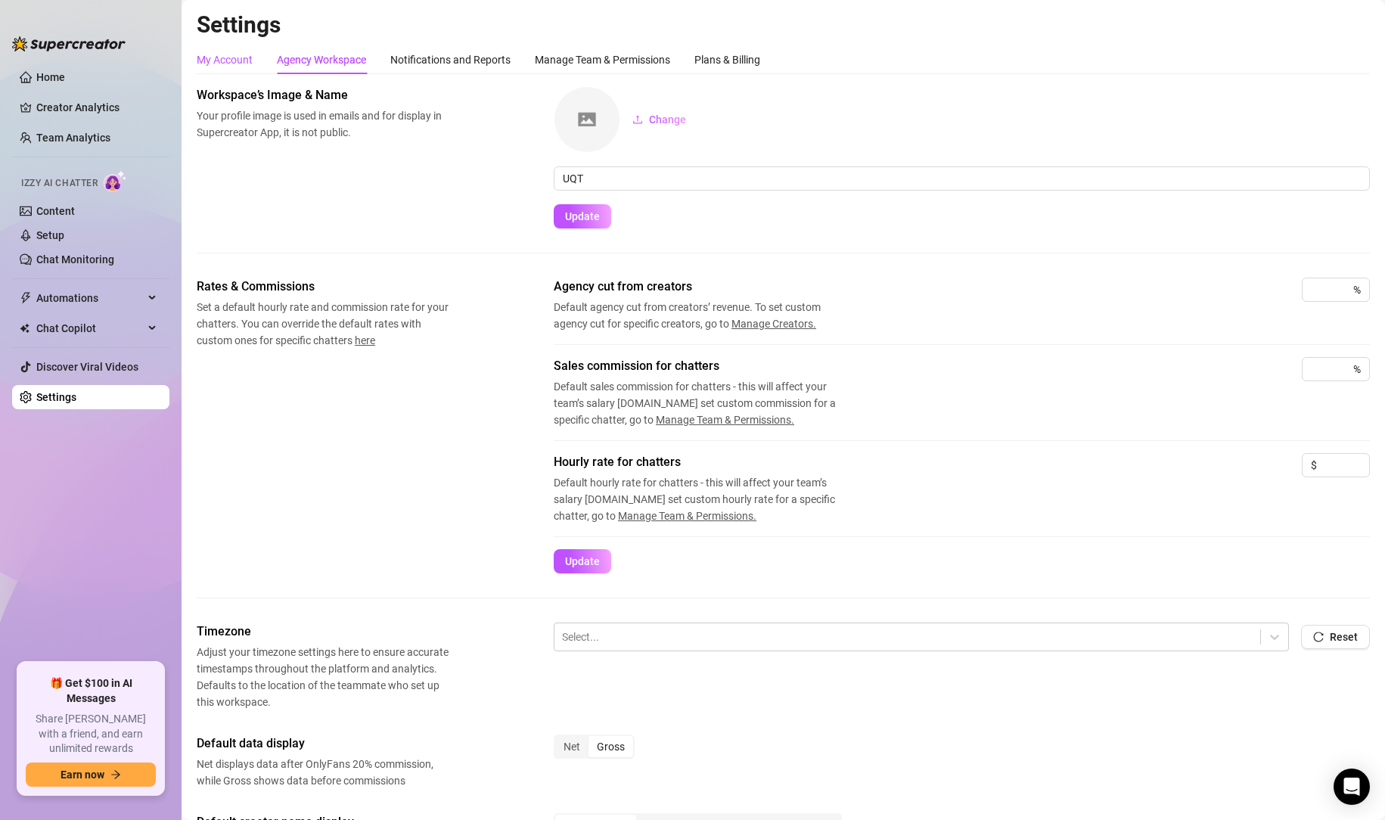
click at [226, 58] on div "My Account" at bounding box center [225, 59] width 56 height 17
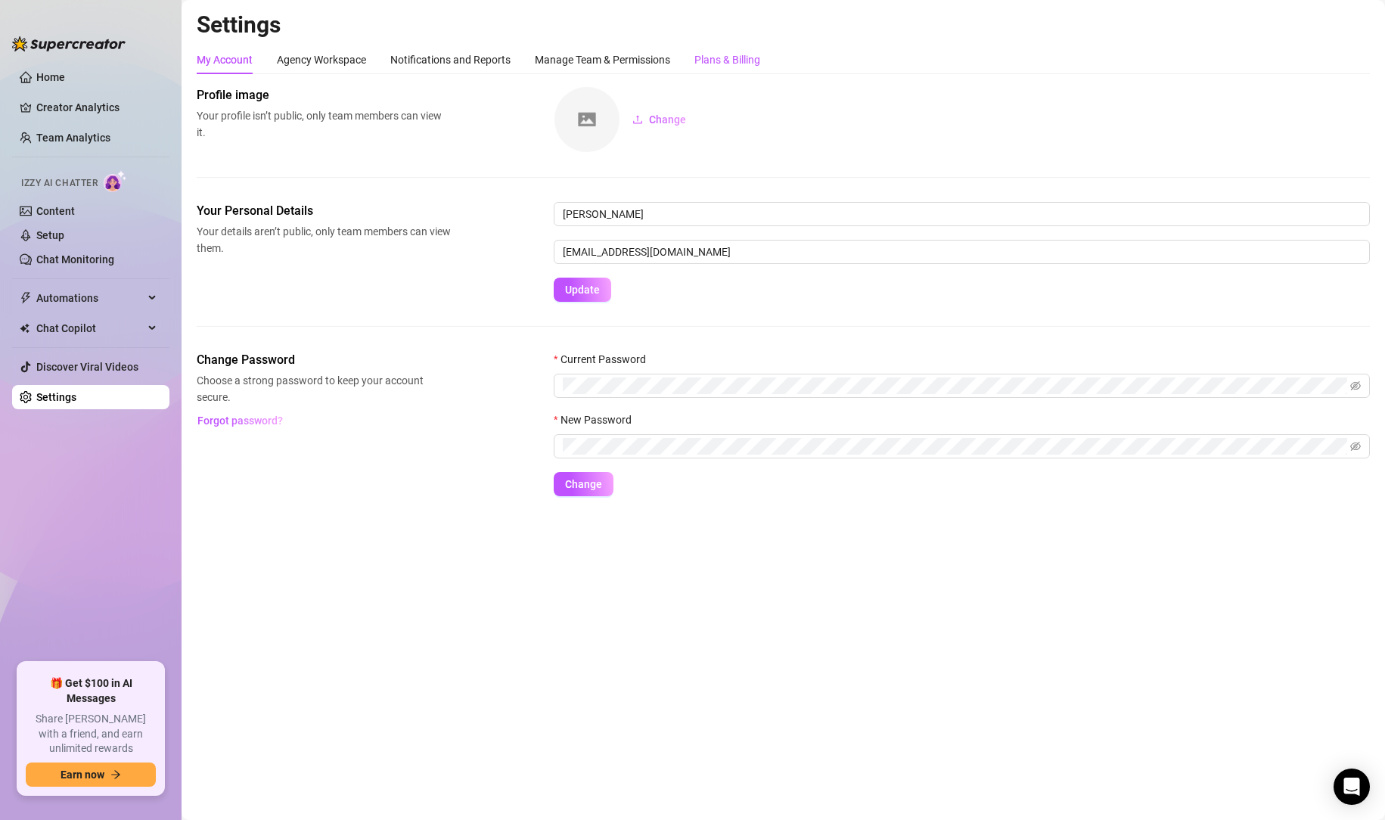
click at [744, 62] on div "Plans & Billing" at bounding box center [727, 59] width 66 height 17
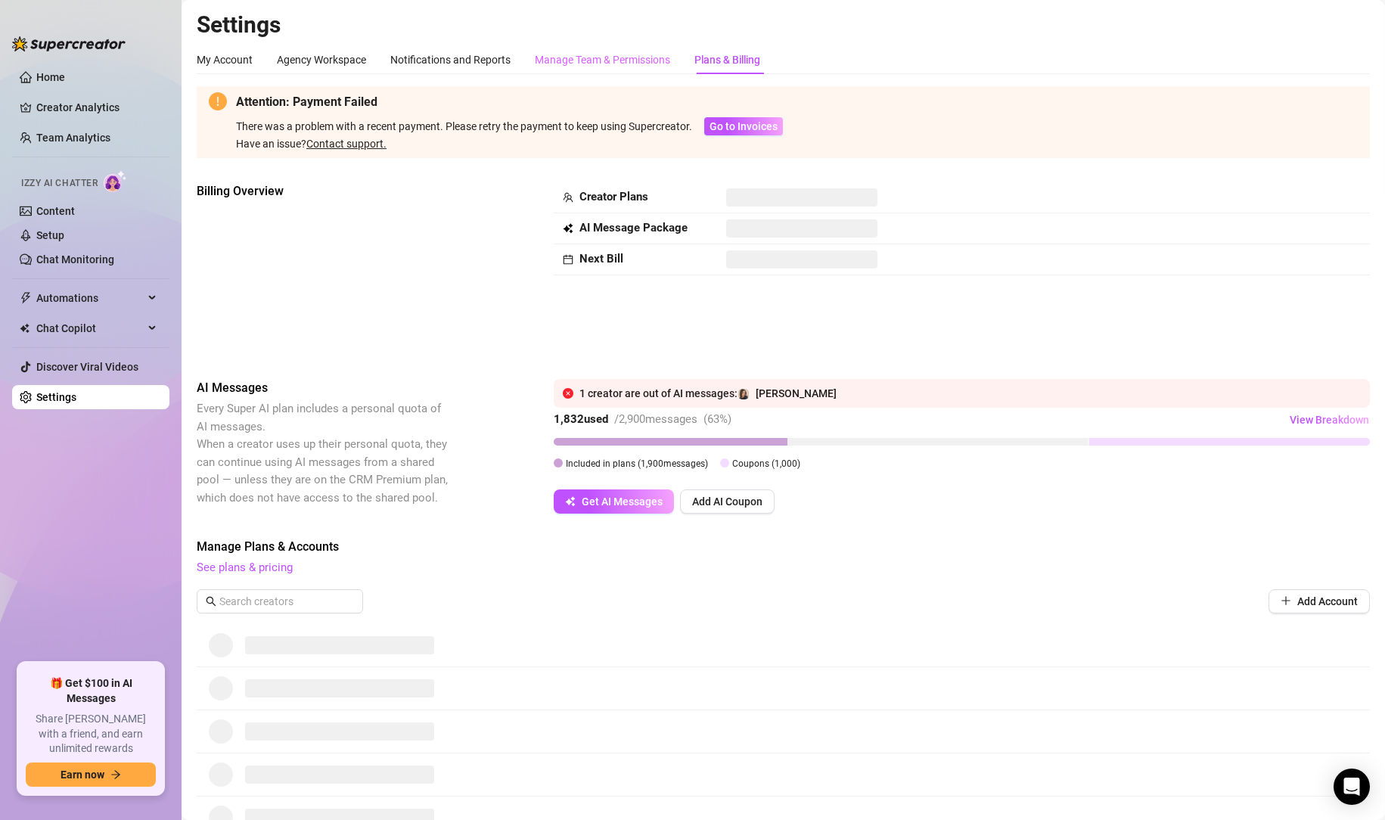
click at [641, 69] on div "Manage Team & Permissions" at bounding box center [602, 59] width 135 height 29
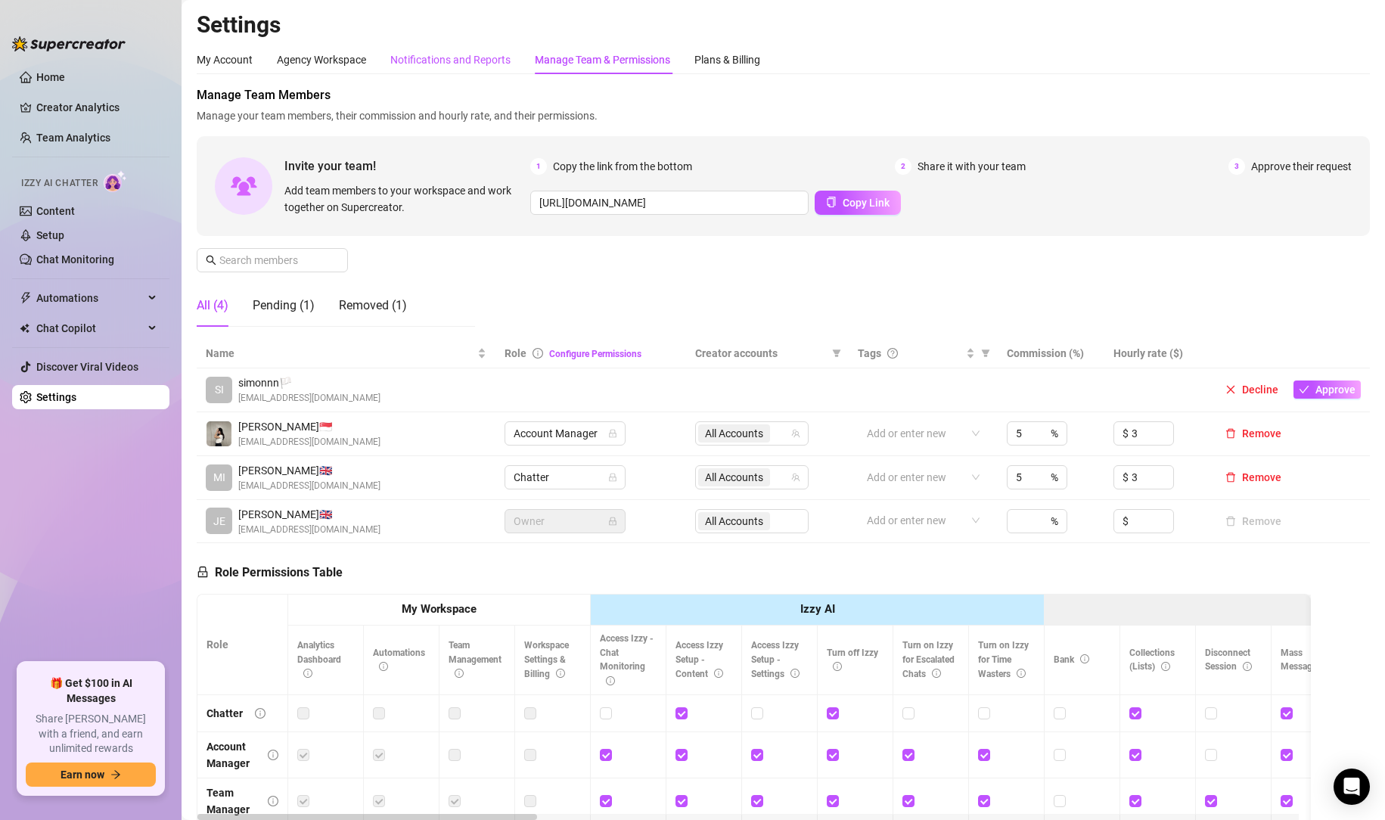
click at [425, 64] on div "Notifications and Reports" at bounding box center [450, 59] width 120 height 17
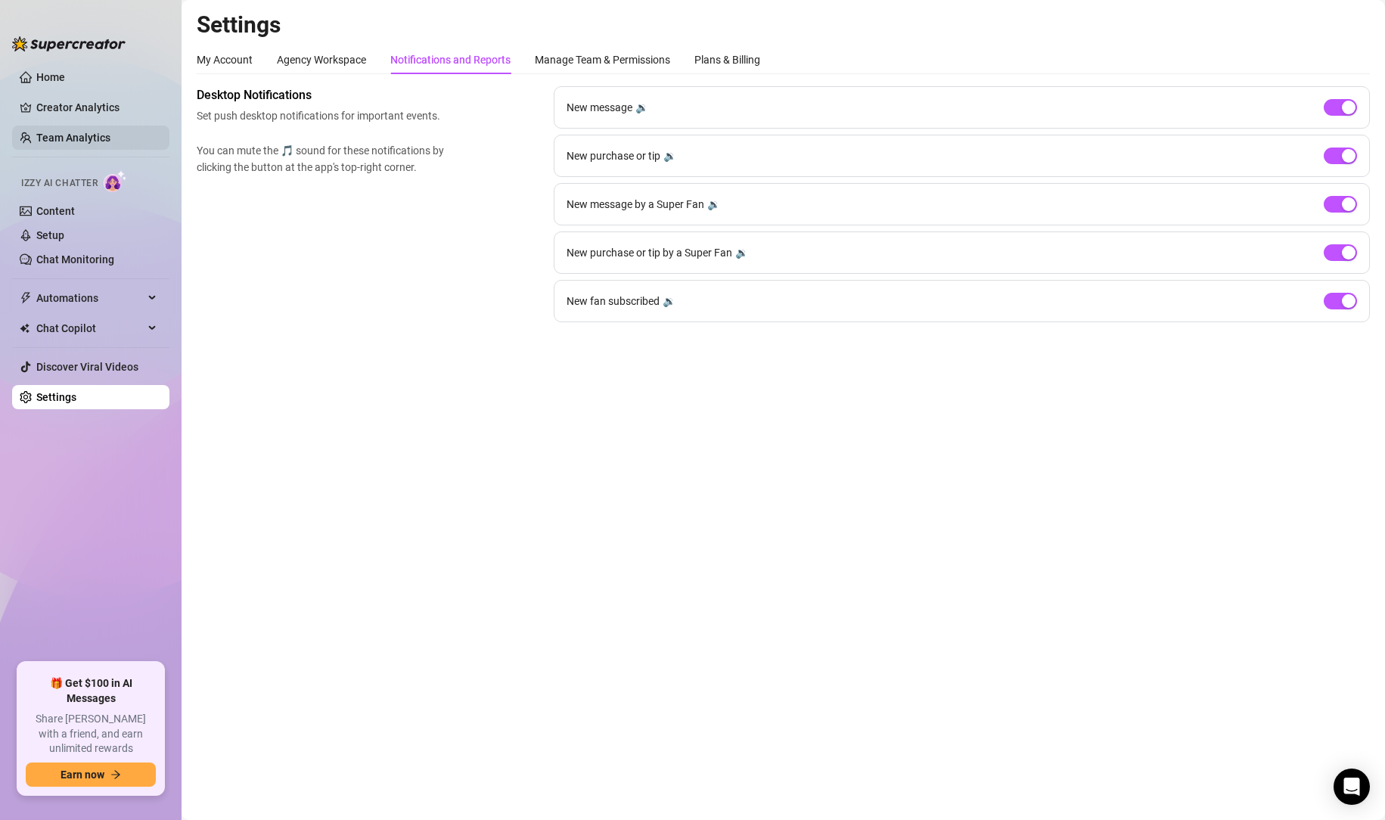
click at [84, 133] on link "Team Analytics" at bounding box center [73, 138] width 74 height 12
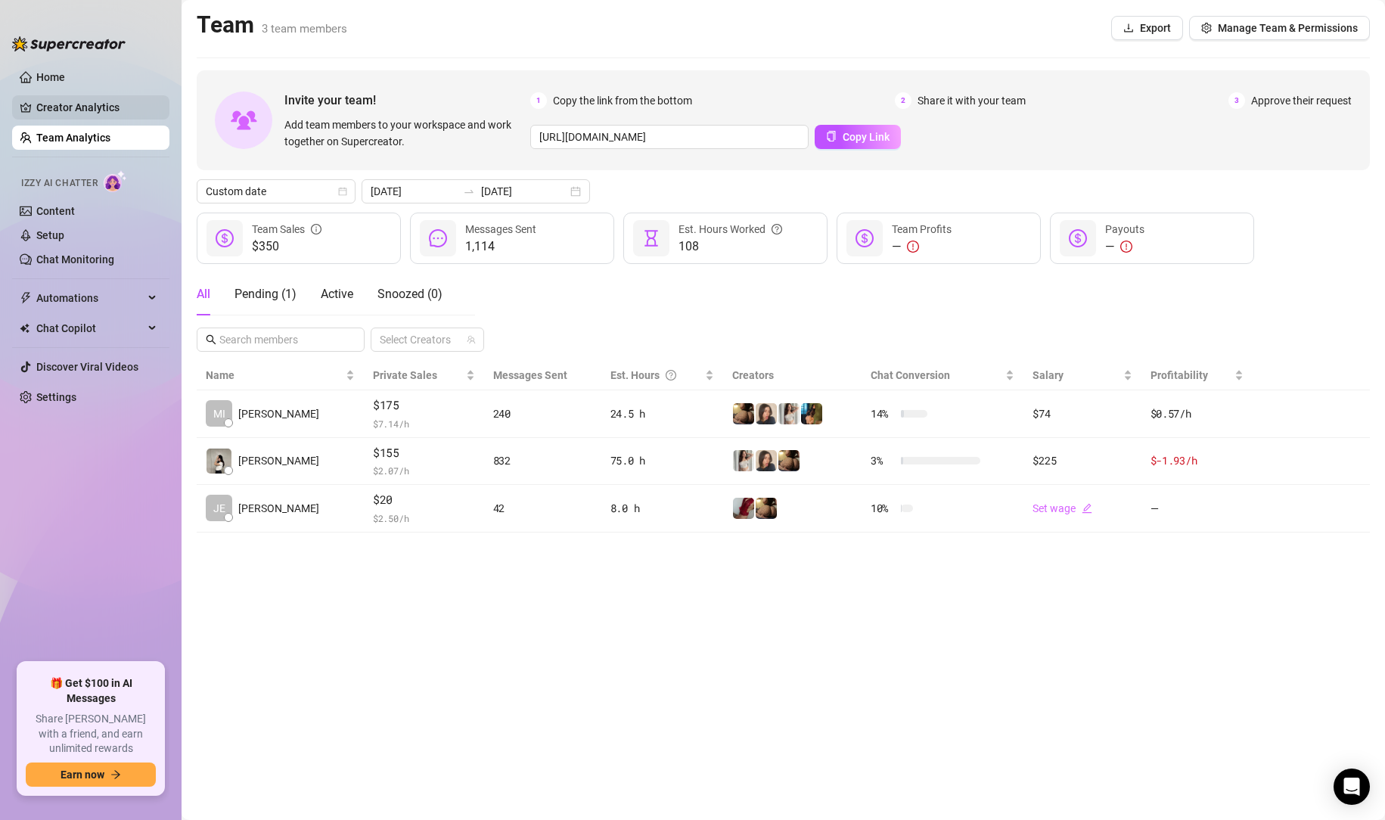
click at [95, 105] on link "Creator Analytics" at bounding box center [96, 107] width 121 height 24
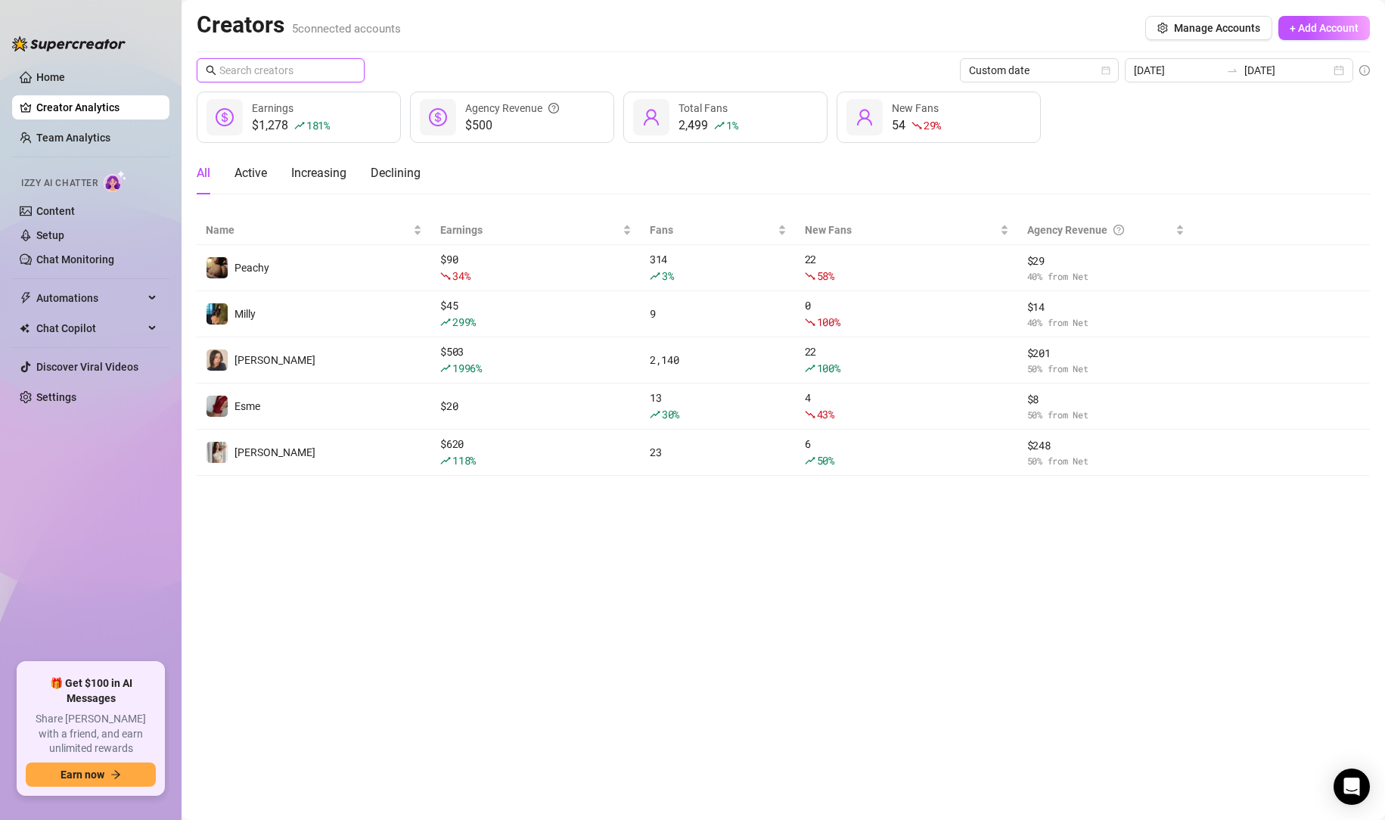
click at [286, 69] on input "text" at bounding box center [281, 70] width 124 height 17
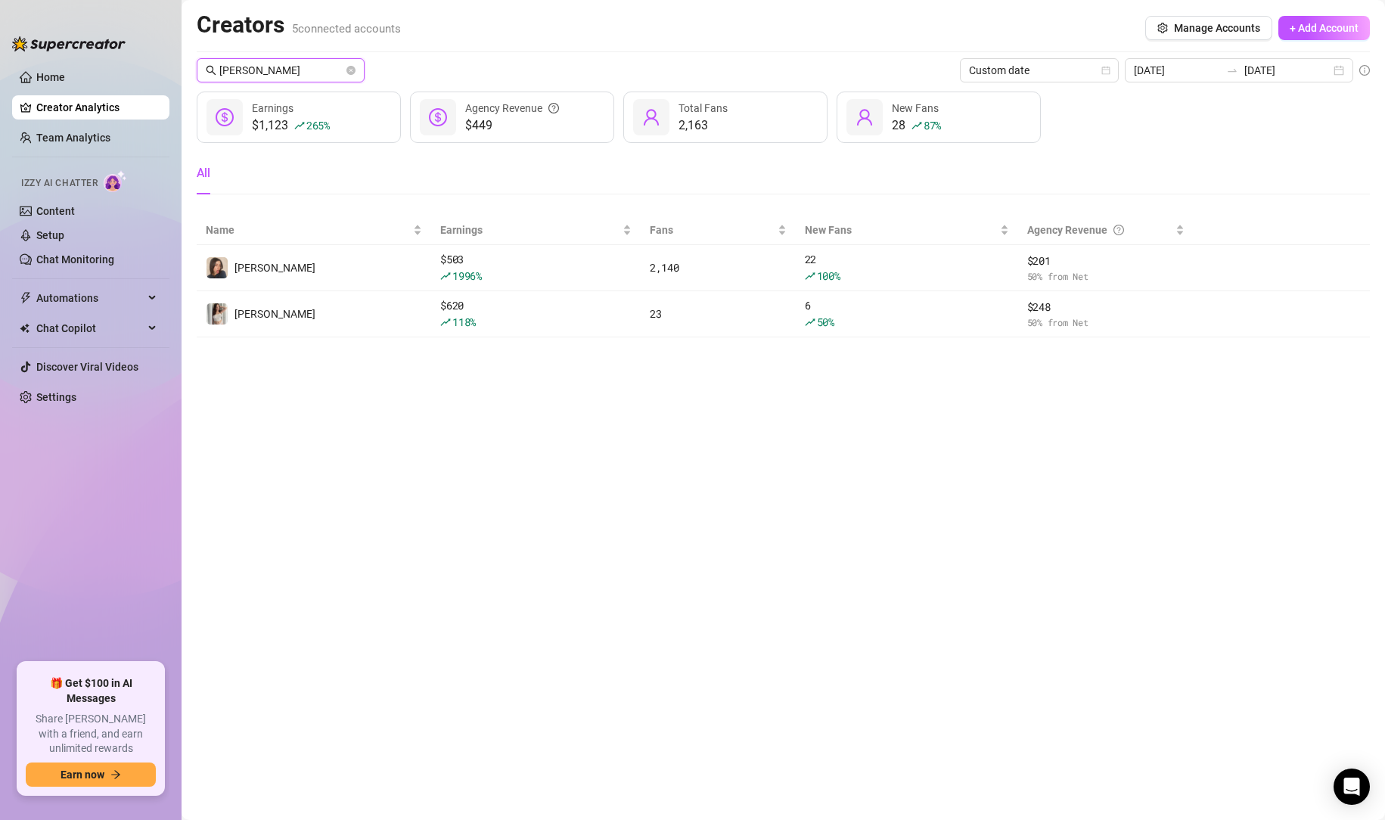
type input "[PERSON_NAME]"
click at [1154, 421] on main "Creators 5 connected accounts Manage Accounts + Add Account nina Custom date [D…" at bounding box center [782, 410] width 1203 height 820
click at [1338, 70] on div "[DATE] [DATE]" at bounding box center [1238, 70] width 228 height 24
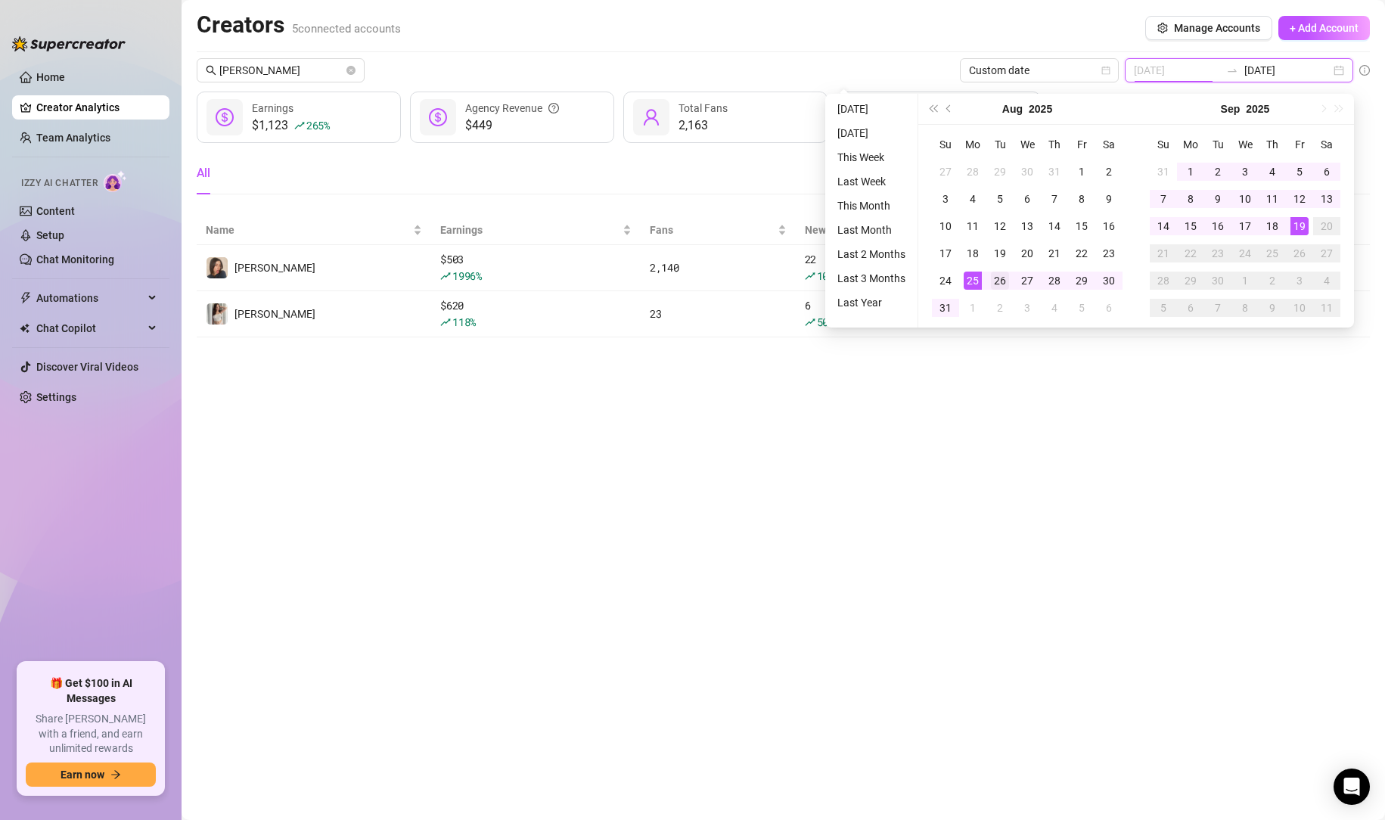
type input "[DATE]"
click at [997, 274] on div "26" at bounding box center [1000, 280] width 18 height 18
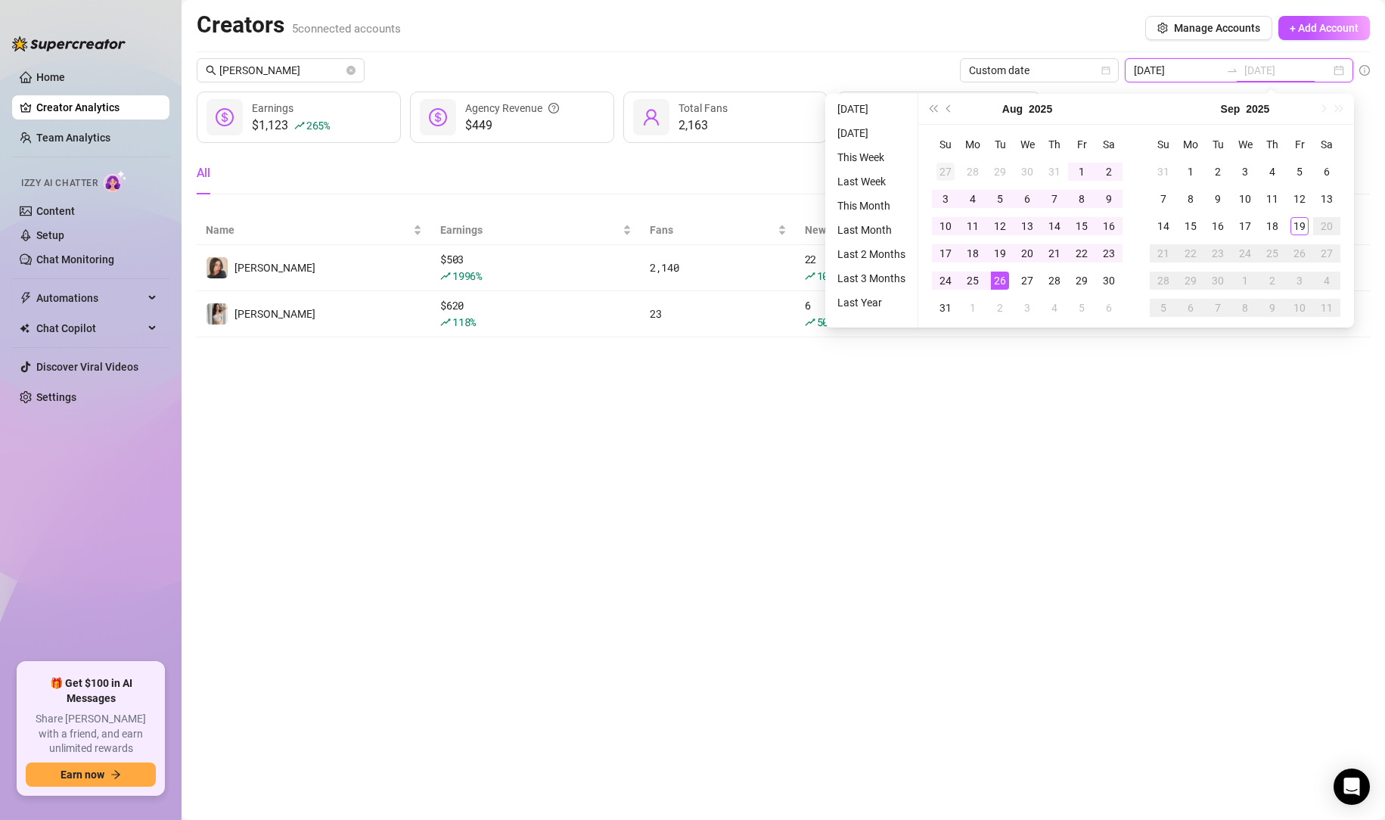
type input "[DATE]"
click at [944, 166] on div "27" at bounding box center [945, 172] width 18 height 18
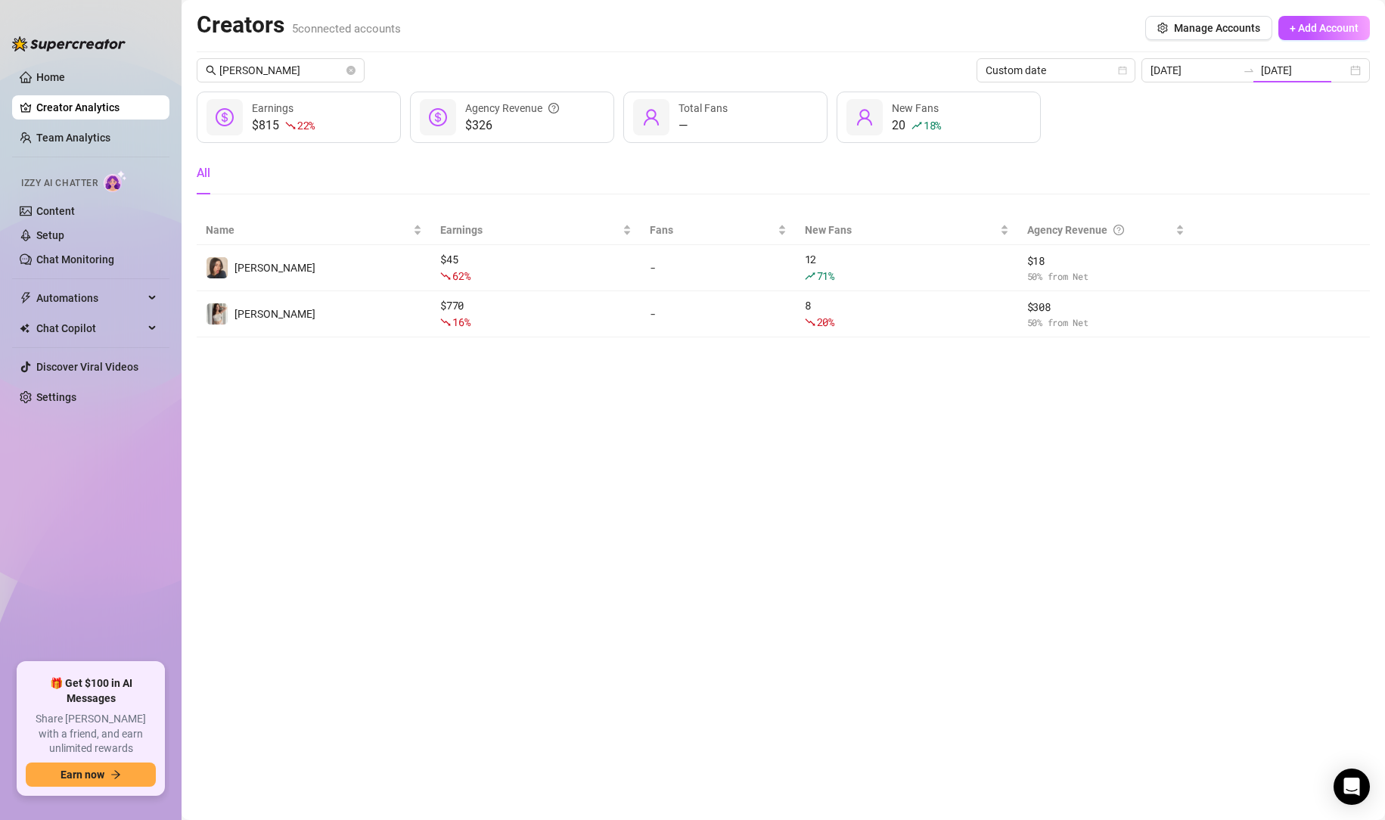
type input "[DATE]"
click at [1361, 76] on div "[DATE] [DATE]" at bounding box center [1255, 70] width 228 height 24
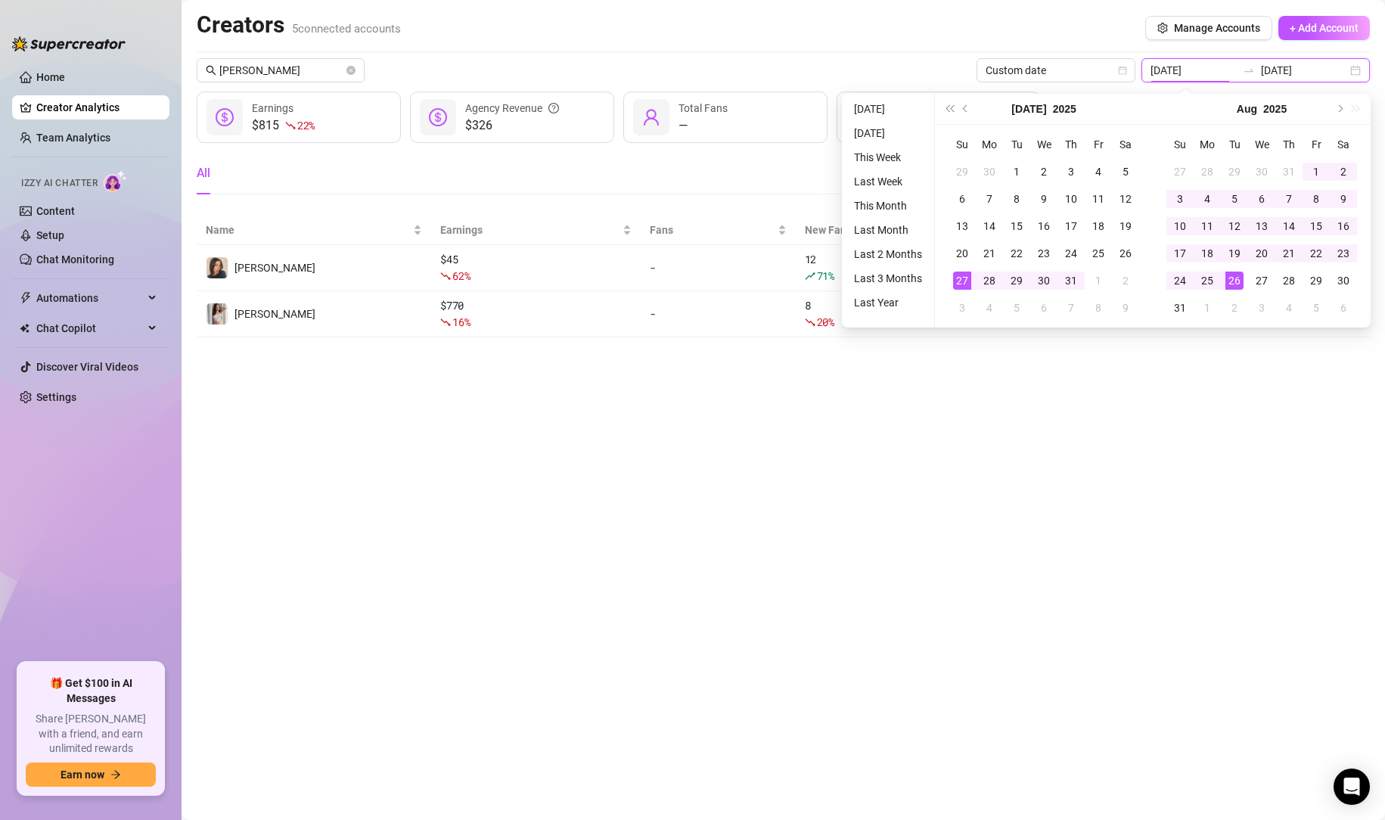
click at [1361, 76] on div "[DATE] [DATE]" at bounding box center [1255, 70] width 228 height 24
type input "[DATE]"
click at [1038, 452] on main "Creators 5 connected accounts Manage Accounts + Add Account nina Custom date [D…" at bounding box center [782, 410] width 1203 height 820
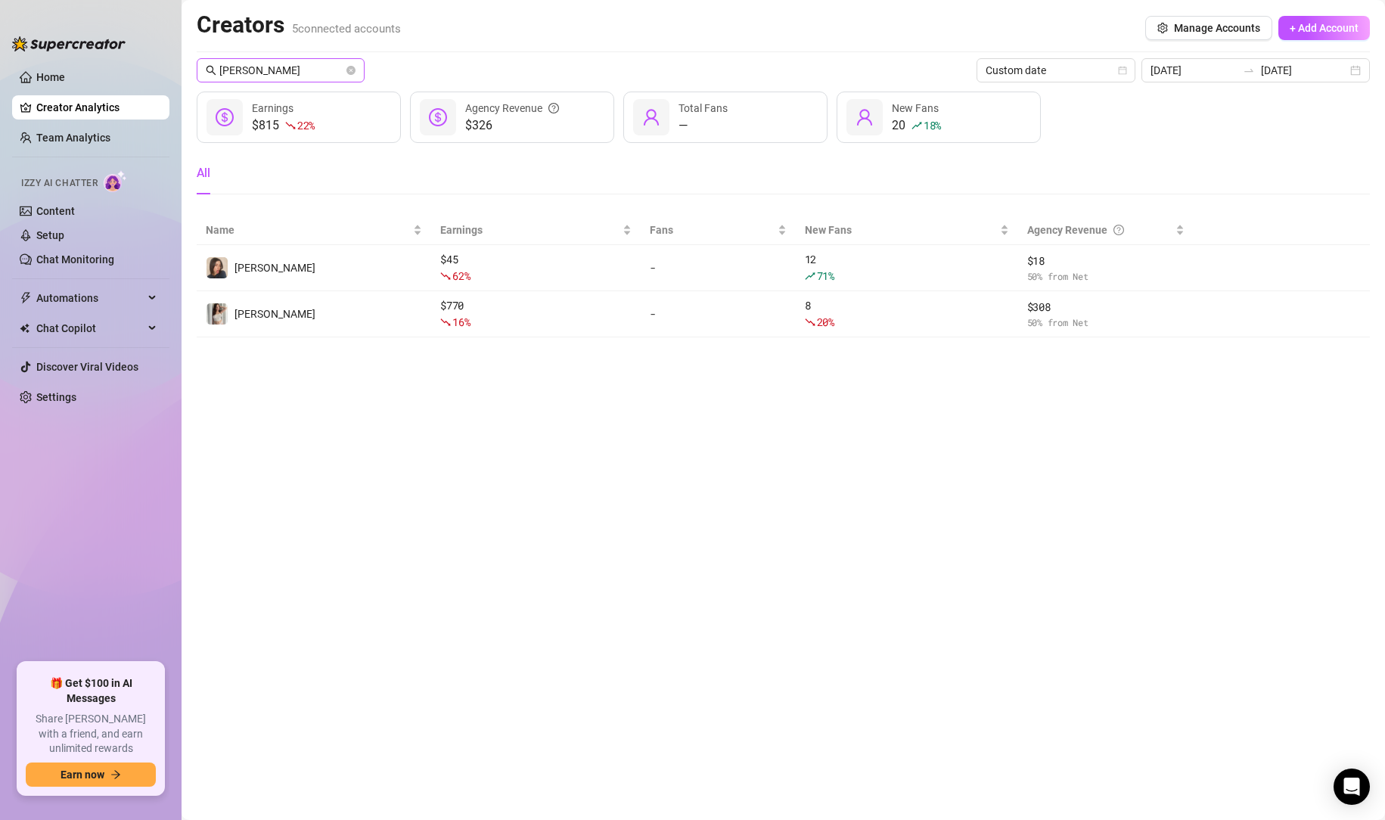
drag, startPoint x: 352, startPoint y: 67, endPoint x: 336, endPoint y: 70, distance: 17.1
click at [352, 67] on icon "close-circle" at bounding box center [350, 70] width 9 height 9
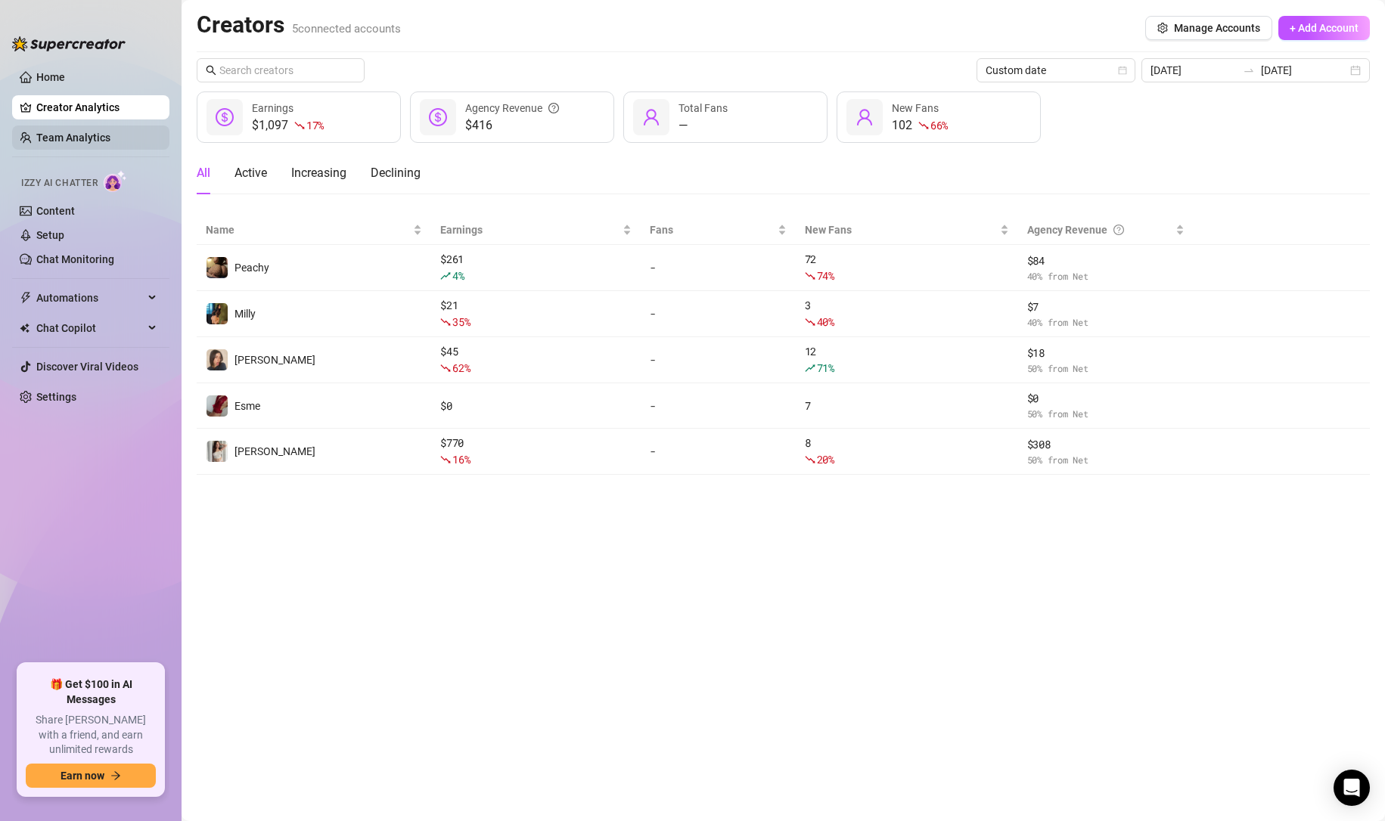
click at [91, 134] on link "Team Analytics" at bounding box center [73, 138] width 74 height 12
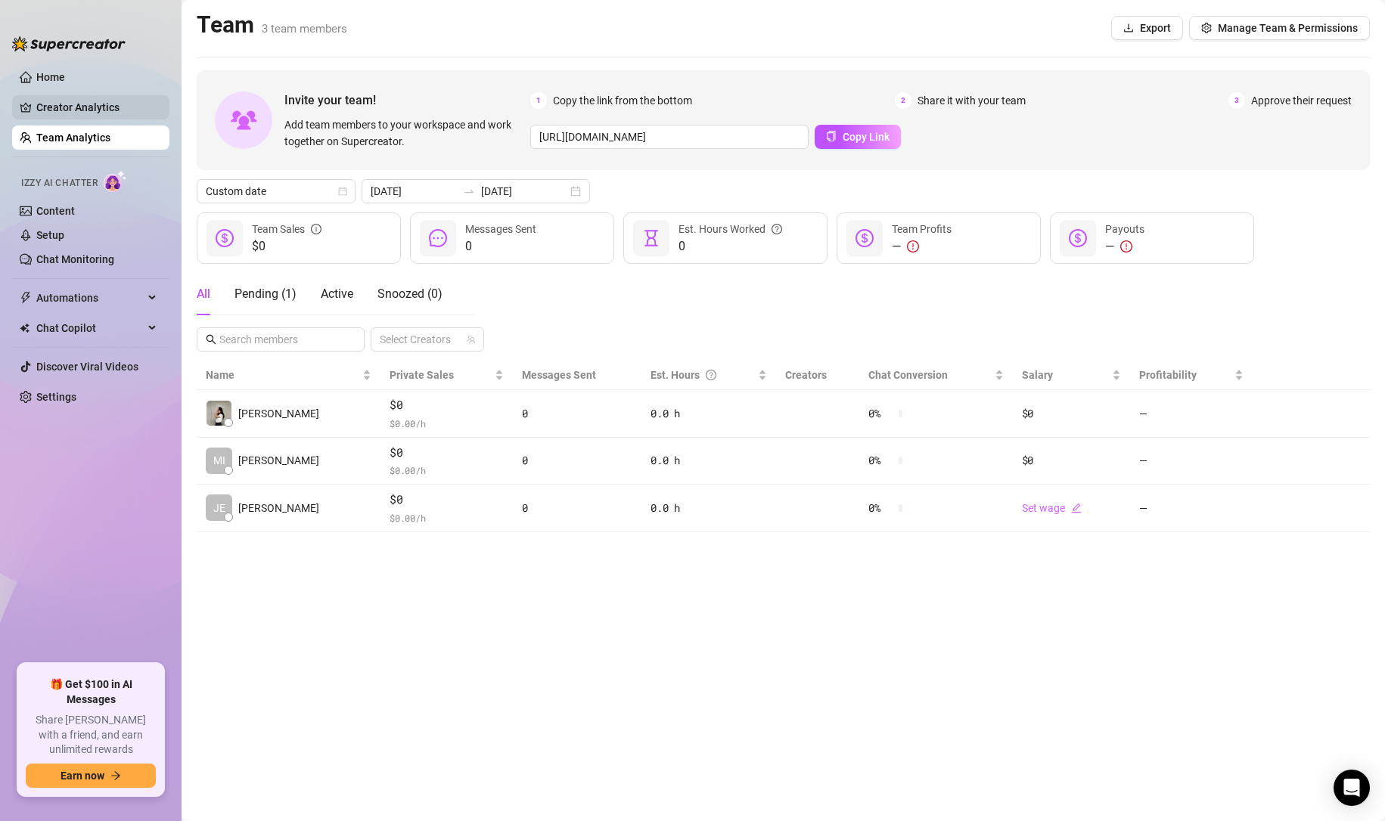
click at [104, 113] on link "Creator Analytics" at bounding box center [96, 107] width 121 height 24
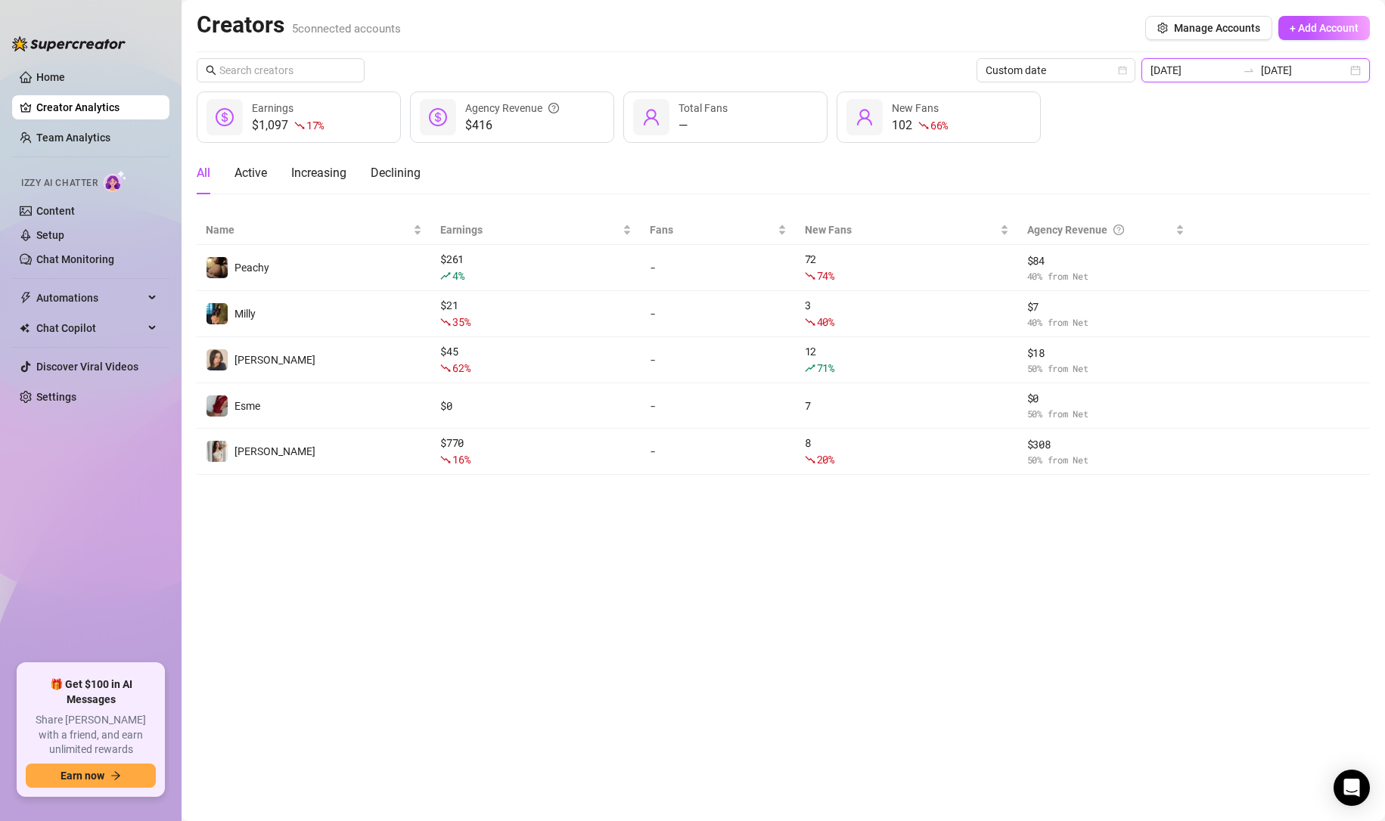
click at [1228, 77] on input "[DATE]" at bounding box center [1193, 70] width 86 height 17
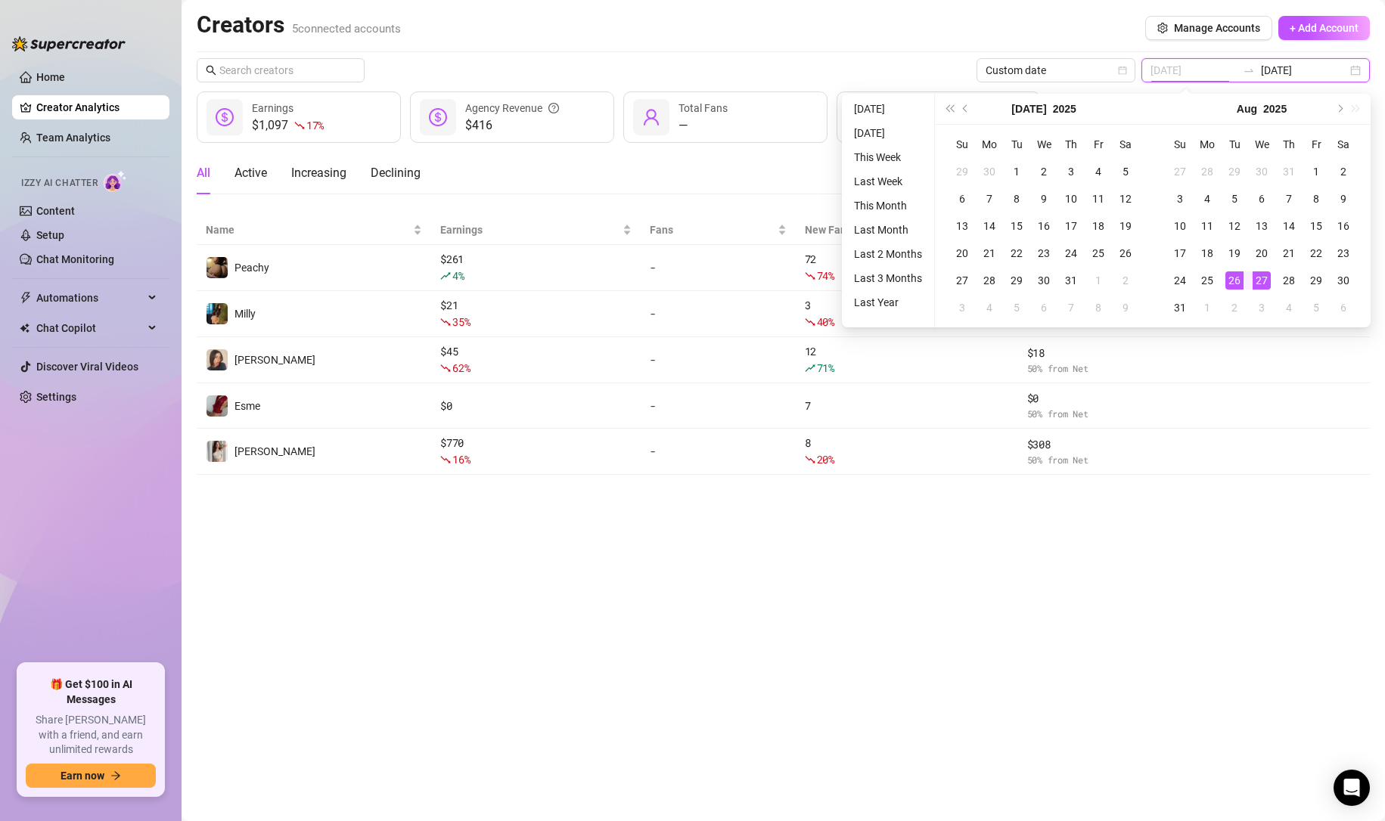
type input "[DATE]"
click at [1238, 286] on div "26" at bounding box center [1234, 280] width 18 height 18
type input "[DATE]"
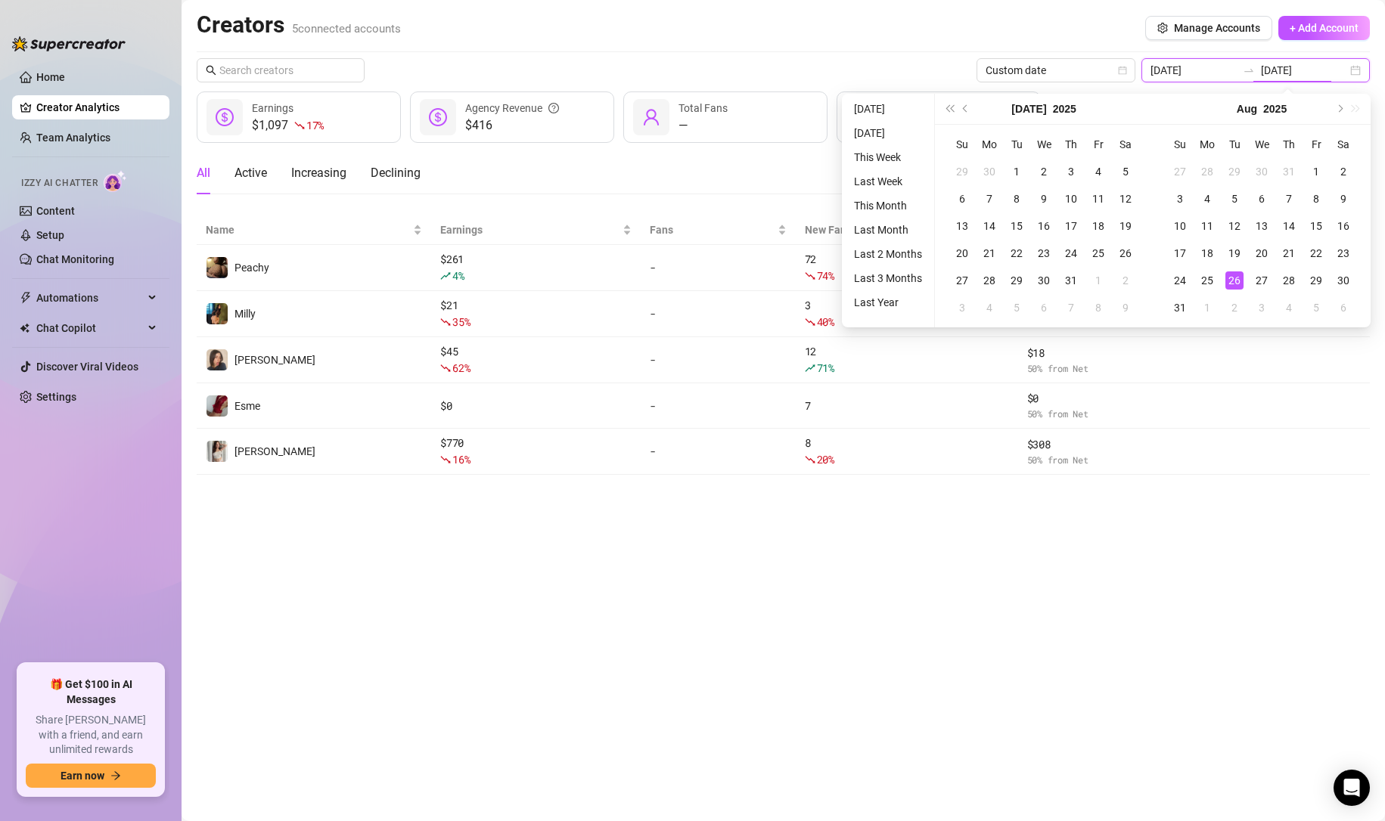
type input "[DATE]"
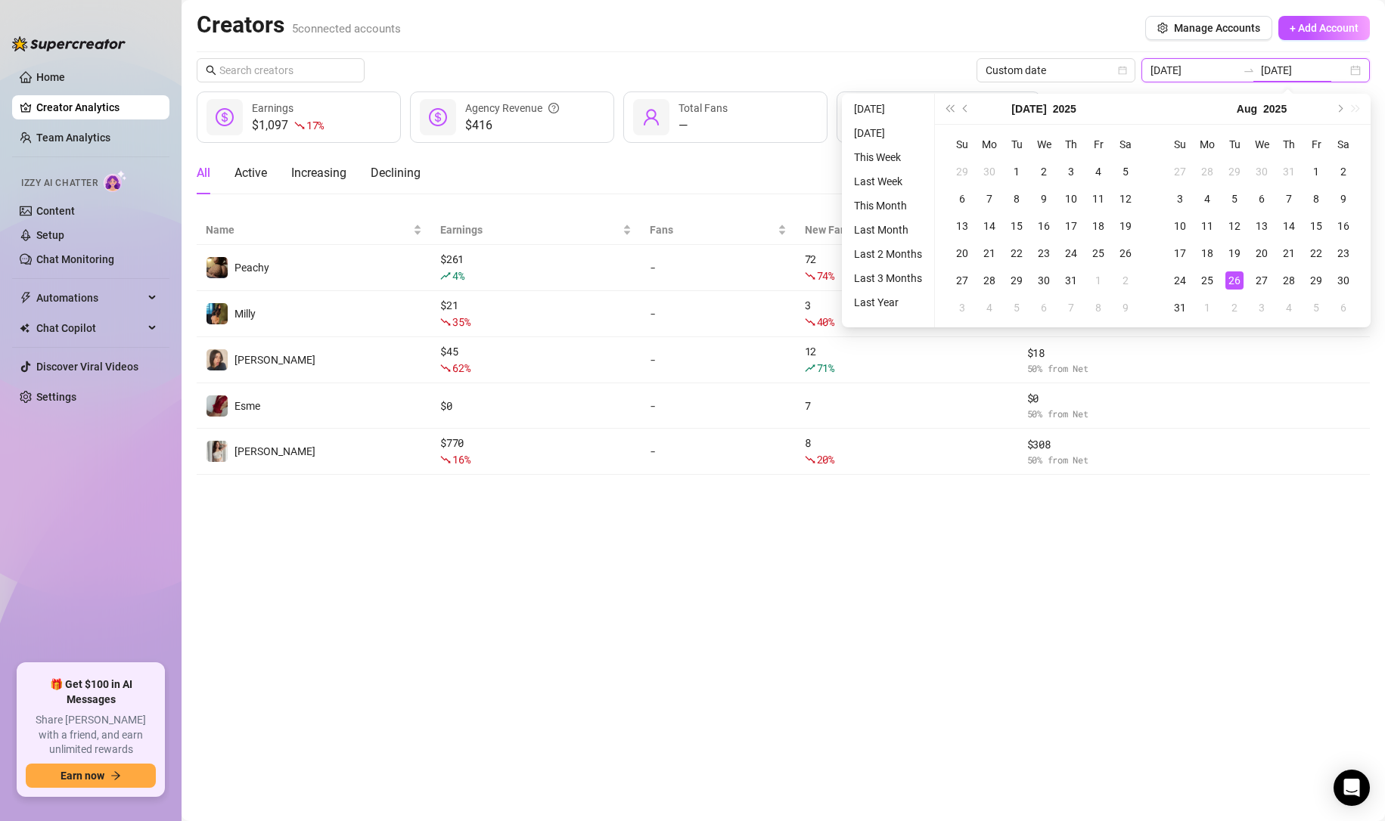
type input "[DATE]"
click at [1079, 71] on span "Custom date" at bounding box center [1055, 70] width 141 height 23
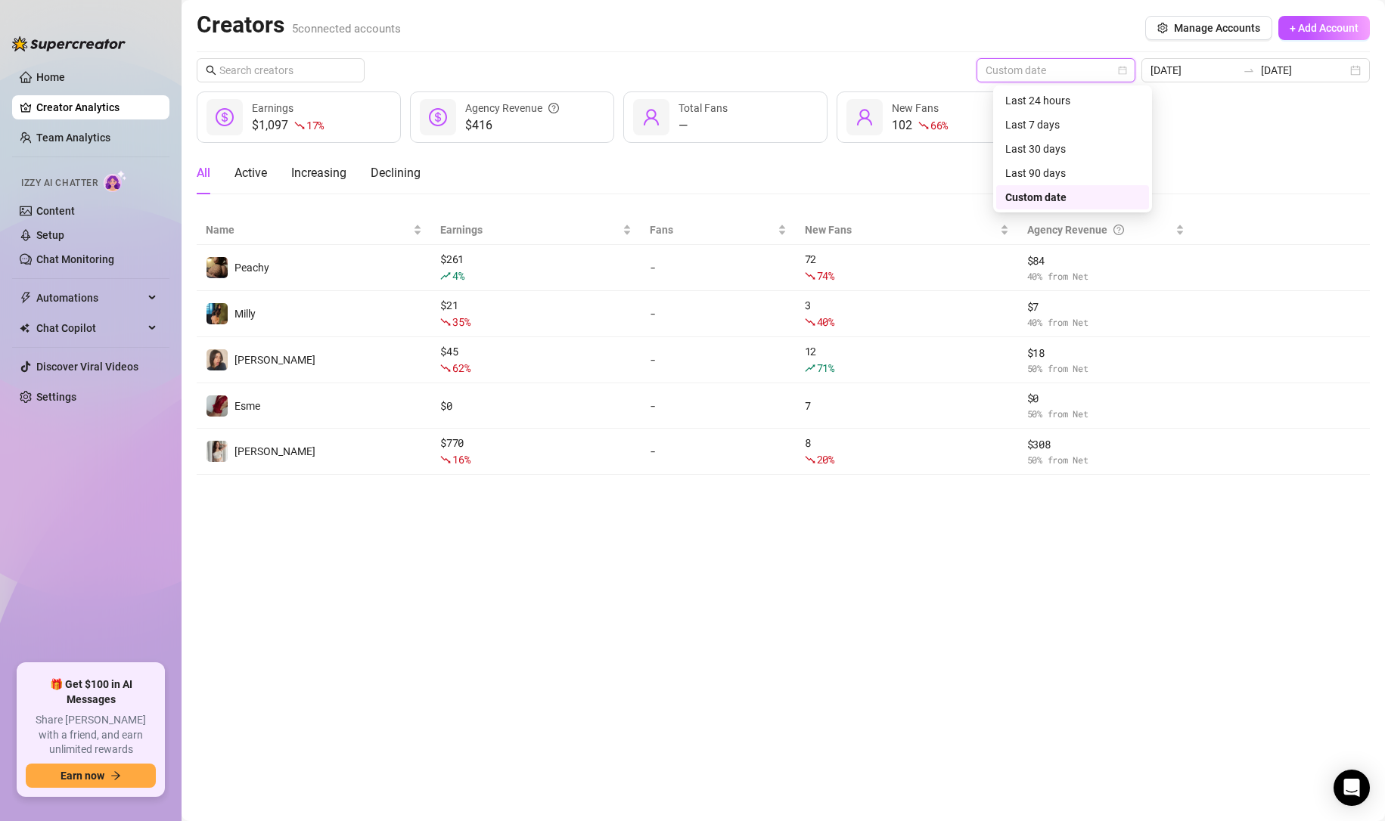
click at [1062, 89] on div "Last 24 hours" at bounding box center [1072, 100] width 153 height 24
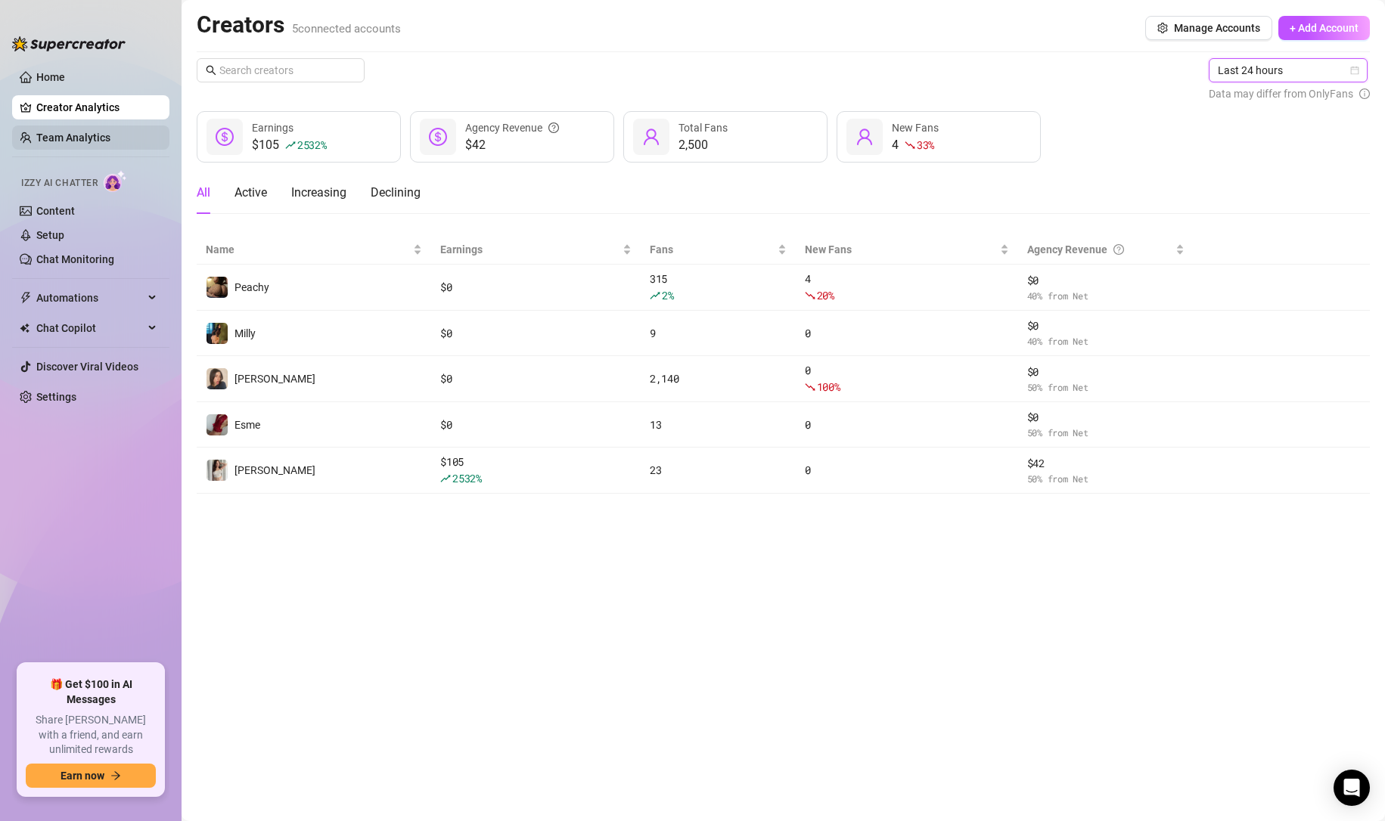
click at [73, 136] on link "Team Analytics" at bounding box center [73, 138] width 74 height 12
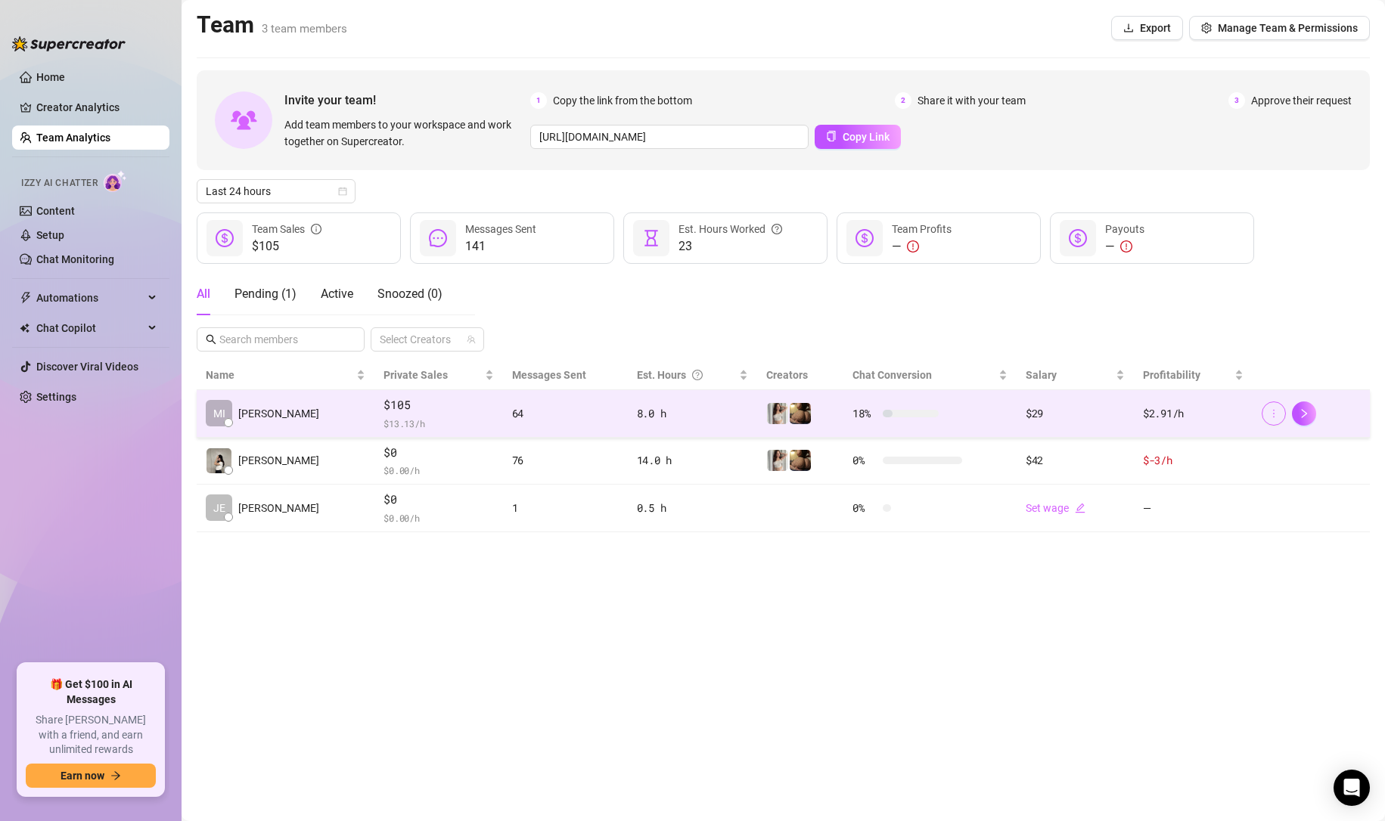
click at [1279, 411] on button "button" at bounding box center [1273, 414] width 24 height 24
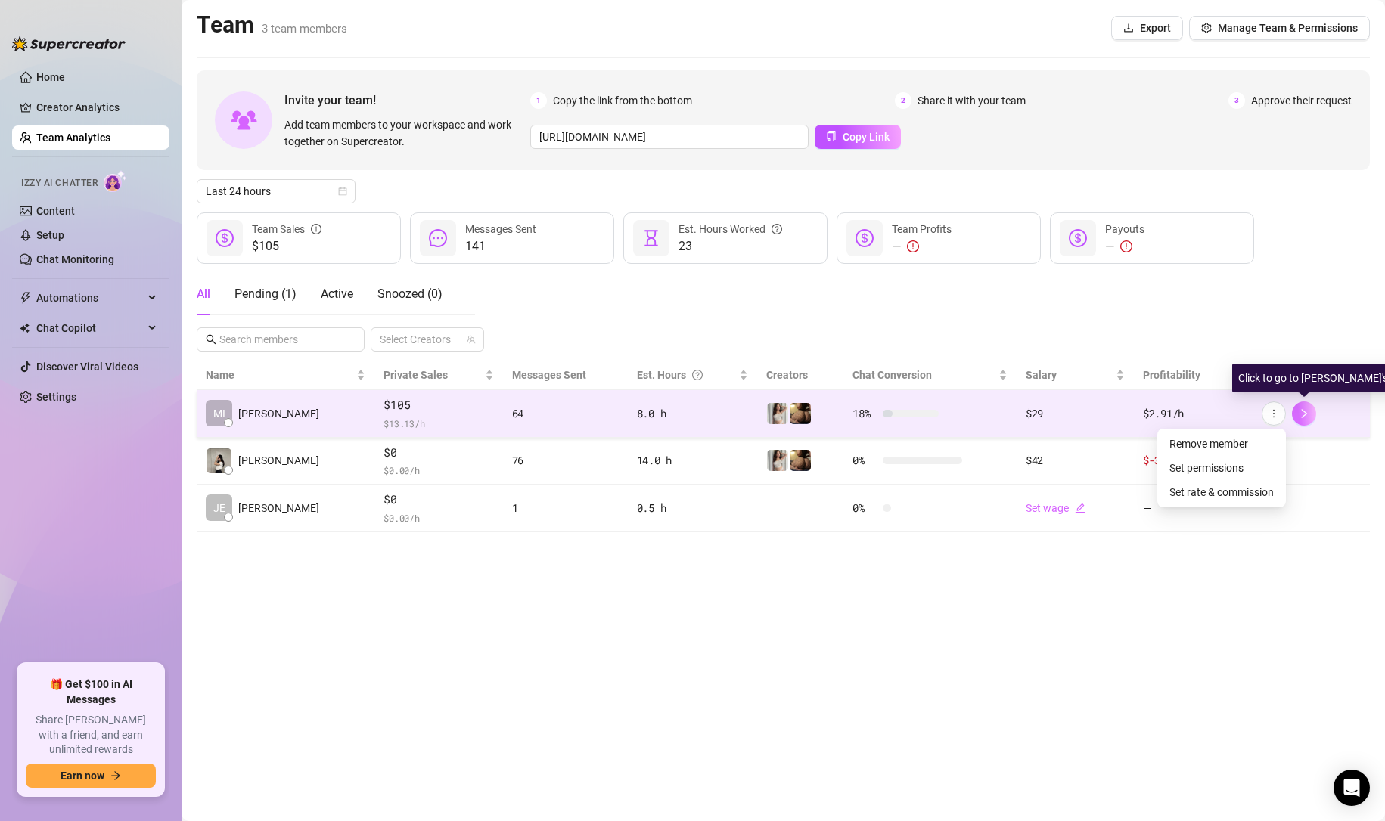
click at [1306, 411] on icon "right" at bounding box center [1303, 413] width 11 height 11
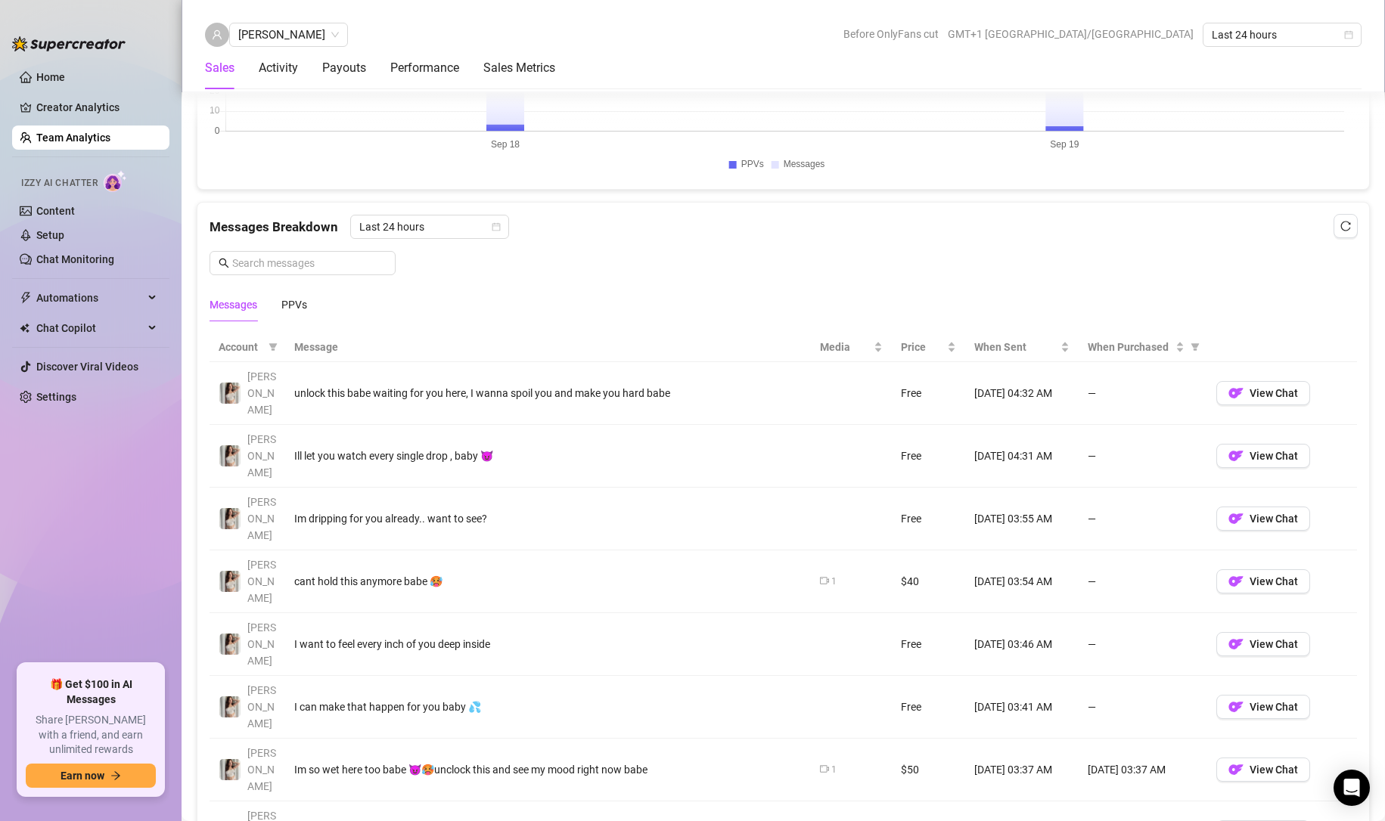
scroll to position [907, 0]
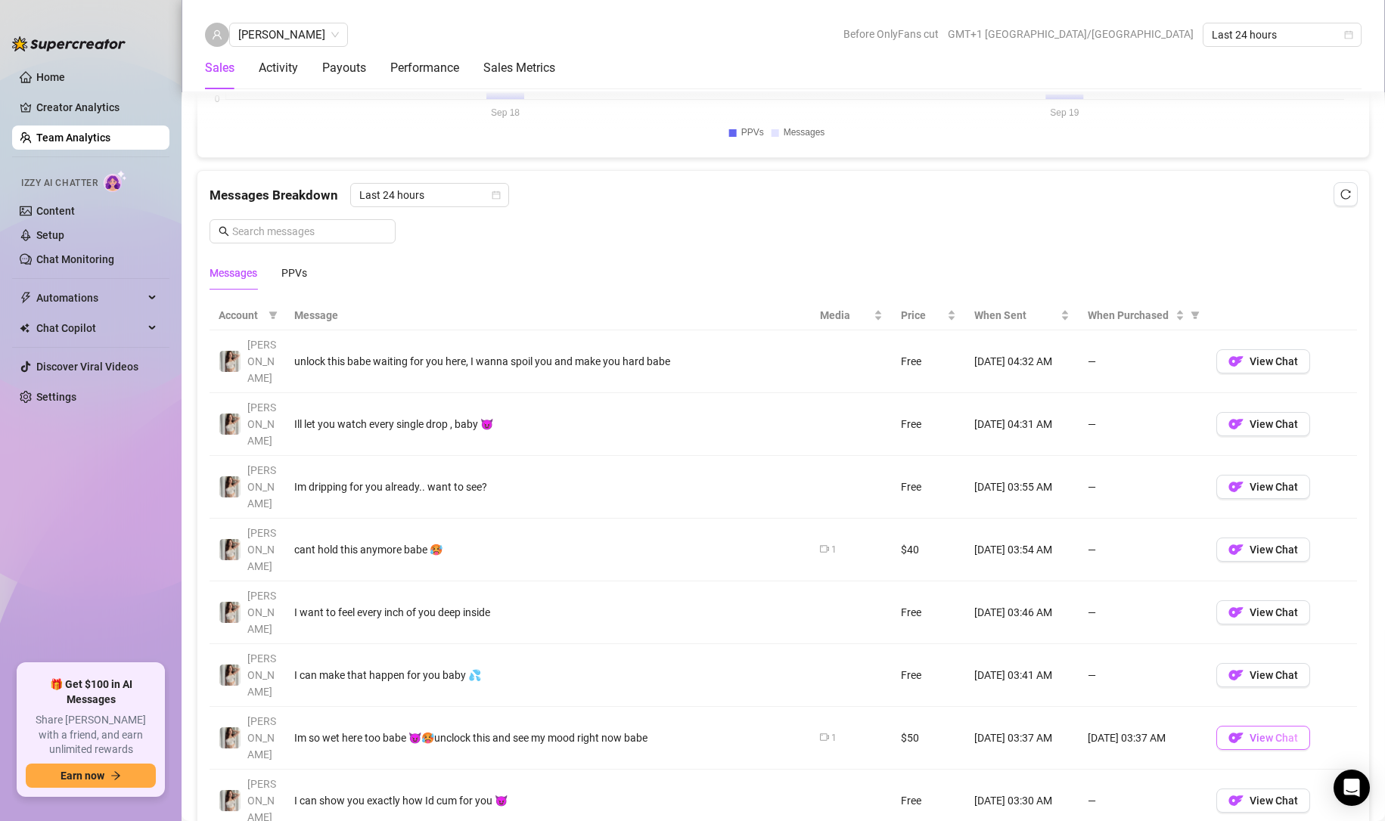
click at [1273, 732] on span "View Chat" at bounding box center [1273, 738] width 48 height 12
click at [62, 124] on ul "Home Creator Analytics Team Analytics Izzy AI Chatter Content Setup Chat Monito…" at bounding box center [90, 358] width 157 height 599
click at [60, 132] on link "Team Analytics" at bounding box center [73, 138] width 74 height 12
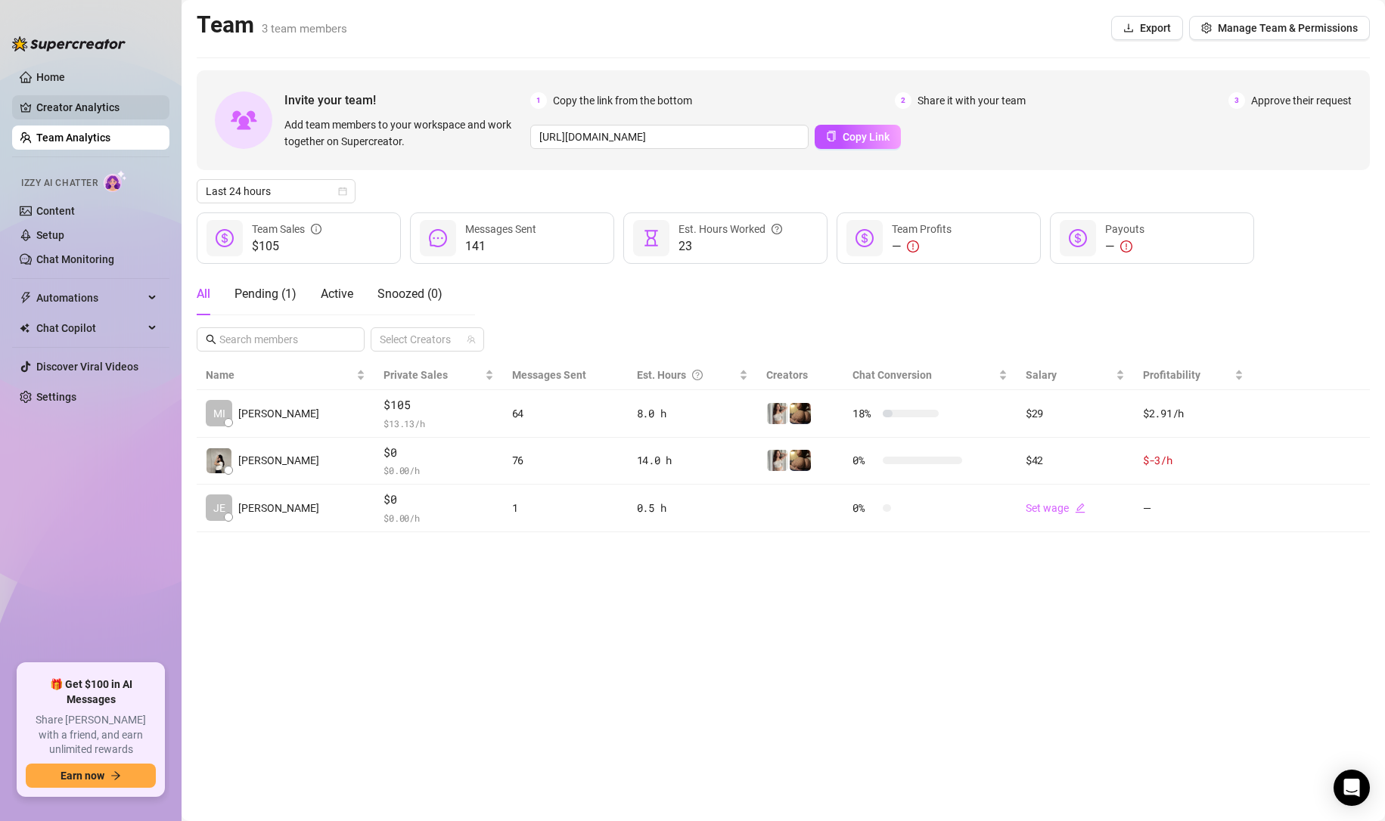
click at [71, 113] on link "Creator Analytics" at bounding box center [96, 107] width 121 height 24
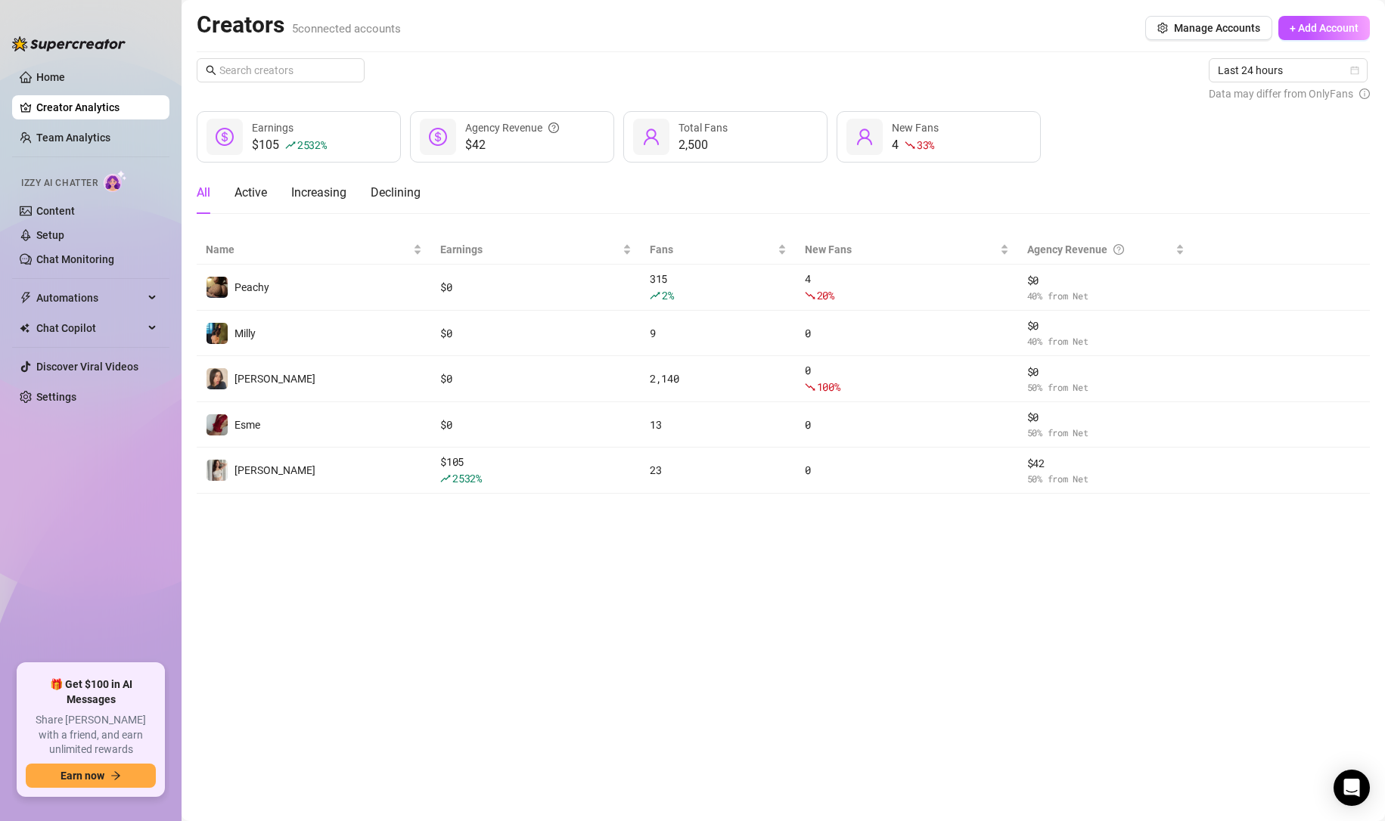
click at [76, 122] on ul "Home Creator Analytics Team Analytics Izzy AI Chatter Content Setup Chat Monito…" at bounding box center [90, 358] width 157 height 599
click at [76, 132] on link "Team Analytics" at bounding box center [73, 138] width 74 height 12
